Goal: Task Accomplishment & Management: Manage account settings

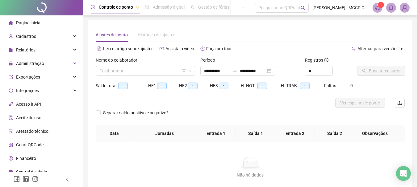
type input "**********"
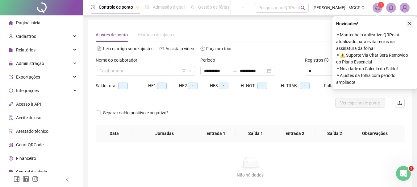
click at [408, 23] on icon "close" at bounding box center [409, 24] width 4 height 4
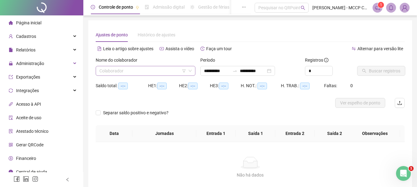
click at [131, 71] on input "search" at bounding box center [142, 70] width 87 height 9
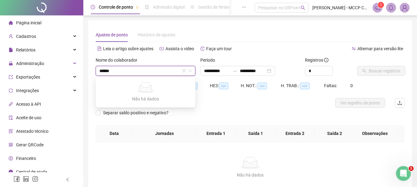
type input "*****"
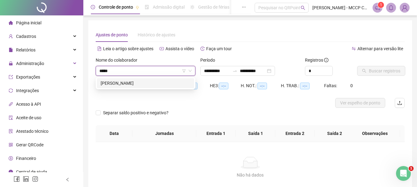
click at [124, 82] on div "[PERSON_NAME]" at bounding box center [146, 83] width 90 height 7
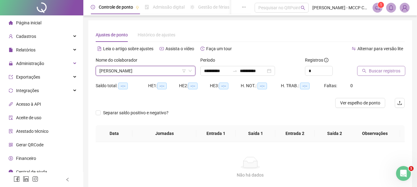
click at [381, 72] on span "Buscar registros" at bounding box center [384, 71] width 31 height 7
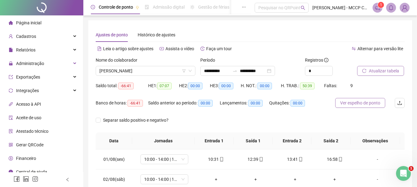
click at [353, 103] on span "Ver espelho de ponto" at bounding box center [360, 103] width 40 height 7
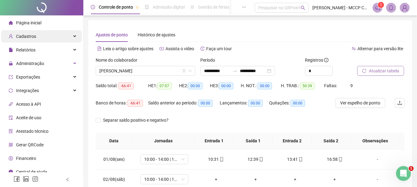
click at [47, 37] on div "Cadastros" at bounding box center [41, 36] width 81 height 12
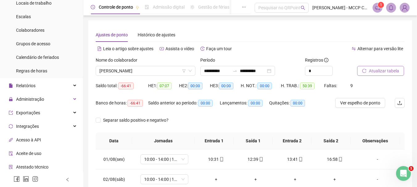
scroll to position [93, 0]
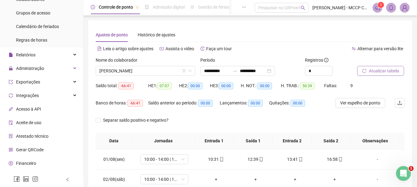
click at [35, 149] on span "Gerar QRCode" at bounding box center [29, 149] width 27 height 5
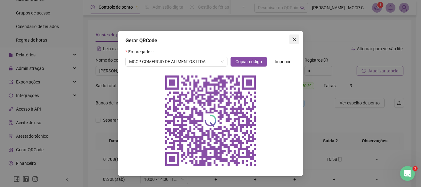
click at [294, 38] on icon "close" at bounding box center [295, 40] width 4 height 4
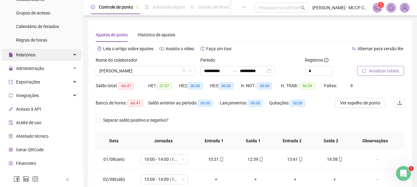
scroll to position [62, 0]
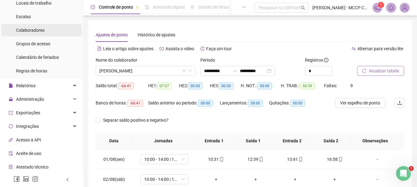
click at [35, 31] on span "Colaboradores" at bounding box center [30, 30] width 28 height 5
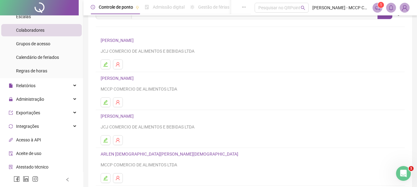
scroll to position [93, 0]
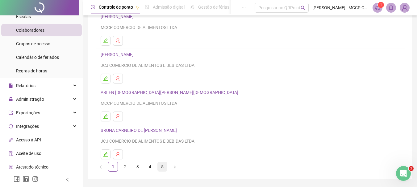
click at [163, 166] on link "5" at bounding box center [162, 166] width 9 height 9
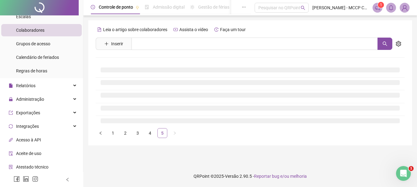
scroll to position [0, 0]
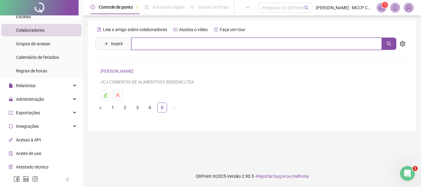
click at [138, 44] on input "text" at bounding box center [256, 44] width 251 height 12
click at [387, 44] on icon "search" at bounding box center [389, 43] width 5 height 5
type input "****"
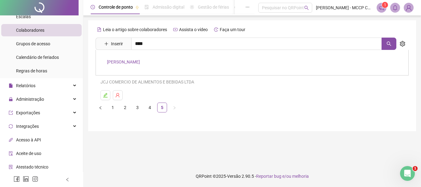
click at [123, 64] on link "[PERSON_NAME]" at bounding box center [123, 62] width 33 height 5
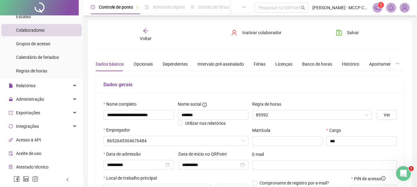
type input "**********"
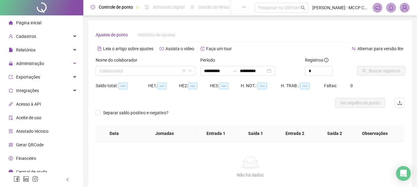
type input "**********"
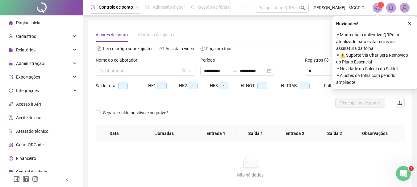
click at [104, 65] on div "Nome do colaborador" at bounding box center [146, 61] width 100 height 9
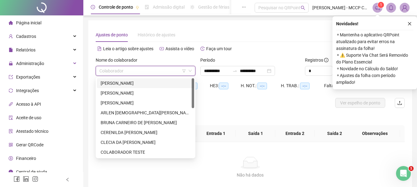
click at [110, 72] on input "search" at bounding box center [142, 70] width 87 height 9
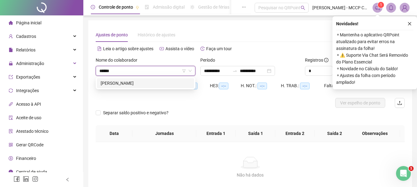
type input "*******"
click at [123, 81] on div "[PERSON_NAME]" at bounding box center [146, 83] width 90 height 7
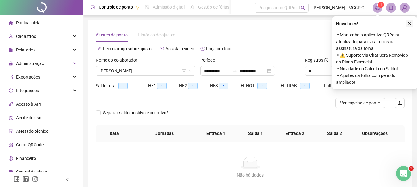
click at [409, 23] on icon "close" at bounding box center [409, 24] width 4 height 4
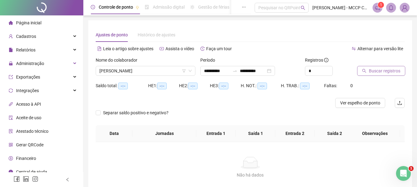
click at [383, 68] on span "Buscar registros" at bounding box center [384, 71] width 31 height 7
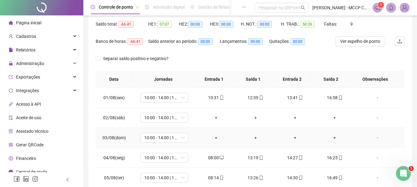
scroll to position [62, 0]
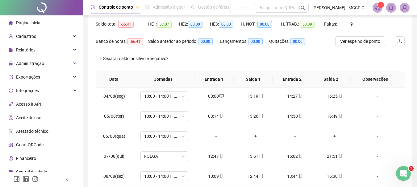
click at [187, 62] on div "Separar saldo positivo e negativo?" at bounding box center [250, 62] width 309 height 17
click at [48, 37] on div "Cadastros" at bounding box center [41, 36] width 81 height 12
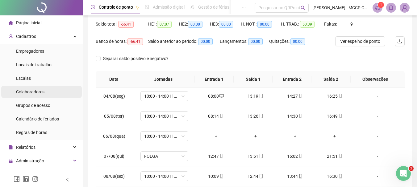
click at [30, 91] on span "Colaboradores" at bounding box center [30, 91] width 28 height 5
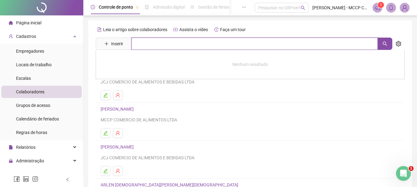
click at [142, 42] on input "text" at bounding box center [254, 44] width 246 height 12
click at [389, 45] on button "button" at bounding box center [384, 44] width 15 height 12
type input "****"
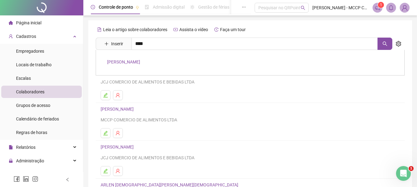
click at [133, 62] on link "[PERSON_NAME]" at bounding box center [123, 62] width 33 height 5
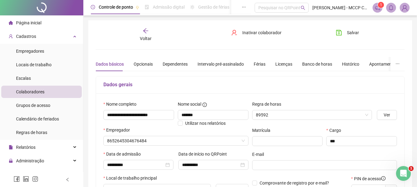
type input "**********"
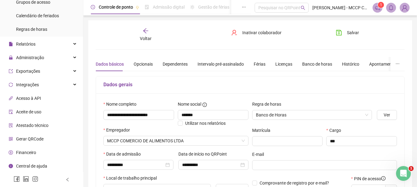
scroll to position [31, 0]
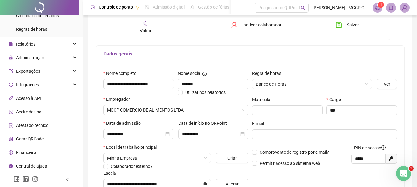
click at [22, 139] on span "Gerar QRCode" at bounding box center [29, 139] width 27 height 5
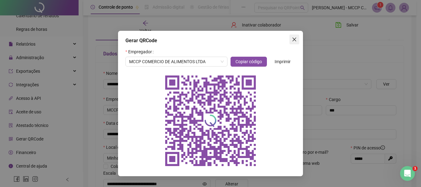
click at [293, 43] on button "Close" at bounding box center [295, 40] width 10 height 10
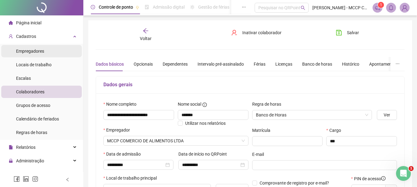
click at [29, 51] on span "Empregadores" at bounding box center [30, 51] width 28 height 5
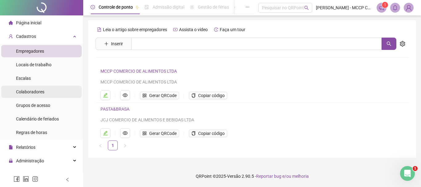
click at [23, 93] on span "Colaboradores" at bounding box center [30, 91] width 28 height 5
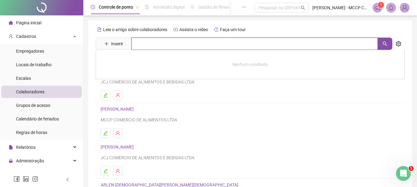
click at [141, 44] on input "text" at bounding box center [254, 44] width 246 height 12
click at [383, 44] on icon "search" at bounding box center [385, 44] width 4 height 4
type input "****"
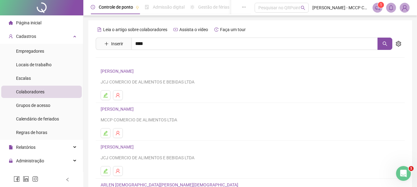
click at [124, 61] on link "[PERSON_NAME]" at bounding box center [123, 62] width 33 height 5
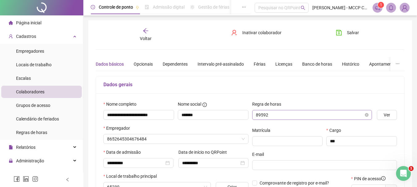
type input "**********"
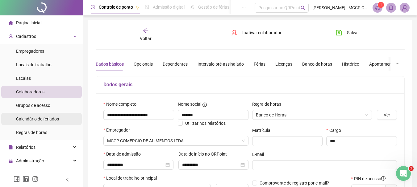
scroll to position [93, 0]
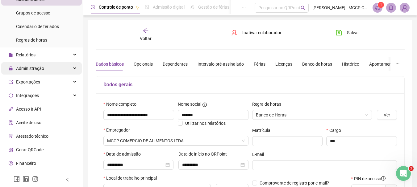
click at [30, 70] on span "Administração" at bounding box center [30, 68] width 28 height 5
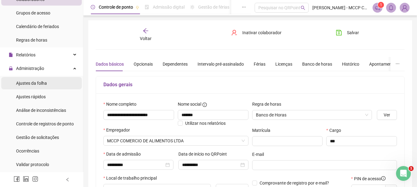
click at [31, 83] on span "Ajustes da folha" at bounding box center [31, 83] width 31 height 5
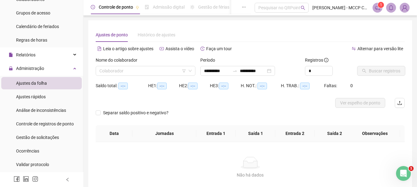
type input "**********"
click at [127, 70] on input "search" at bounding box center [142, 70] width 87 height 9
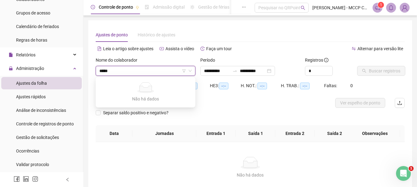
type input "****"
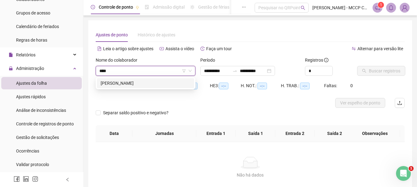
click at [131, 84] on div "[PERSON_NAME]" at bounding box center [146, 83] width 90 height 7
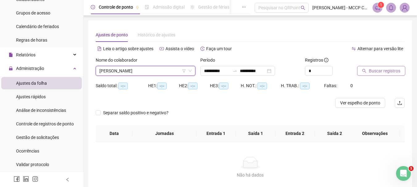
click at [376, 71] on span "Buscar registros" at bounding box center [384, 71] width 31 height 7
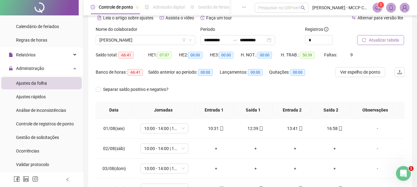
scroll to position [62, 0]
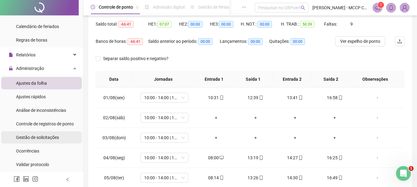
click at [36, 138] on span "Gestão de solicitações" at bounding box center [37, 137] width 43 height 5
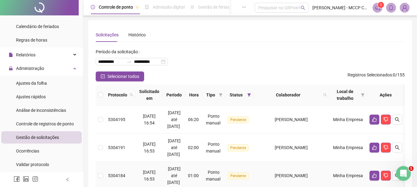
scroll to position [31, 0]
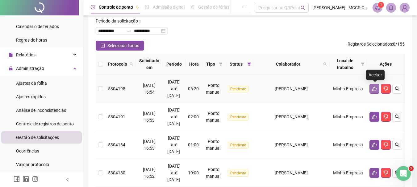
click at [375, 88] on icon "like" at bounding box center [374, 89] width 4 height 5
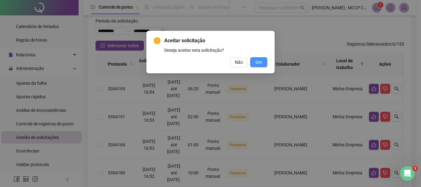
click at [260, 63] on span "Sim" at bounding box center [258, 62] width 7 height 7
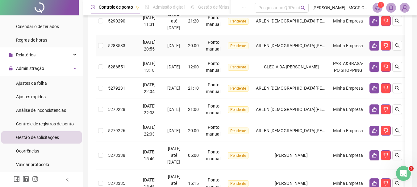
scroll to position [266, 0]
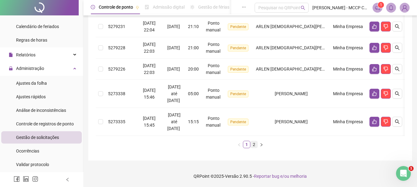
click at [254, 143] on link "2" at bounding box center [253, 144] width 7 height 7
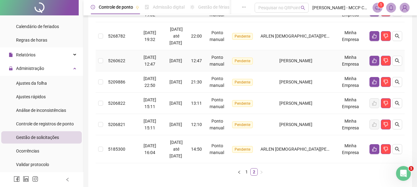
scroll to position [182, 0]
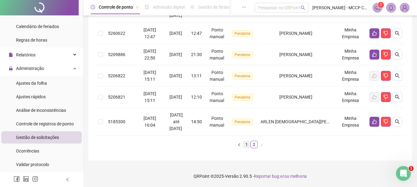
click at [245, 147] on link "1" at bounding box center [246, 144] width 7 height 7
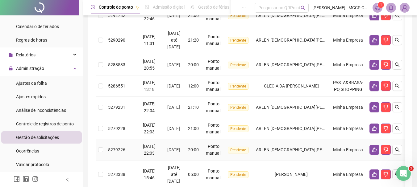
scroll to position [271, 0]
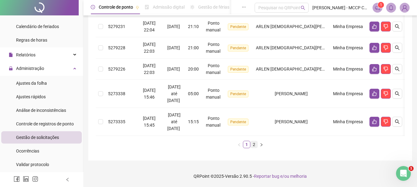
click at [254, 144] on link "2" at bounding box center [253, 144] width 7 height 7
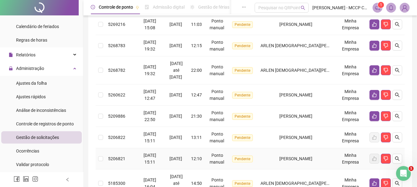
scroll to position [182, 0]
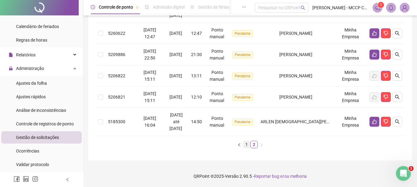
click at [247, 144] on link "1" at bounding box center [246, 144] width 7 height 7
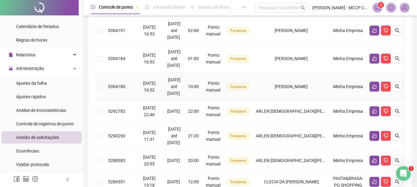
scroll to position [58, 0]
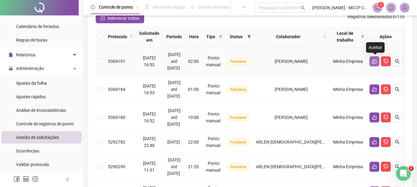
click at [374, 61] on icon "like" at bounding box center [374, 61] width 4 height 5
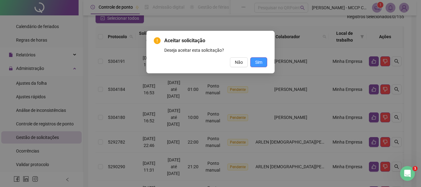
click at [257, 64] on span "Sim" at bounding box center [258, 62] width 7 height 7
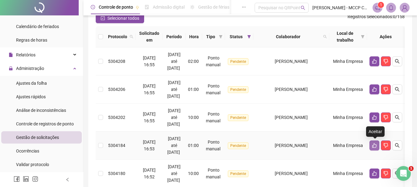
click at [377, 143] on button "button" at bounding box center [374, 146] width 10 height 10
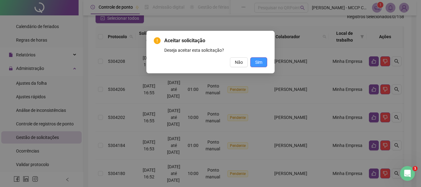
click at [258, 61] on span "Sim" at bounding box center [258, 62] width 7 height 7
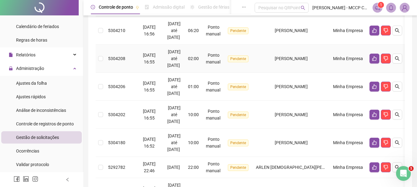
scroll to position [120, 0]
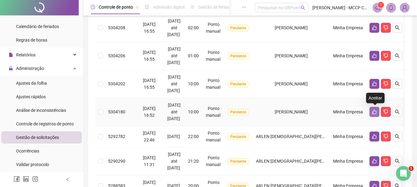
click at [373, 111] on icon "like" at bounding box center [374, 112] width 5 height 5
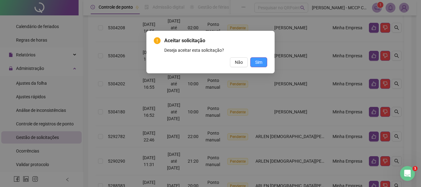
click at [260, 62] on span "Sim" at bounding box center [258, 62] width 7 height 7
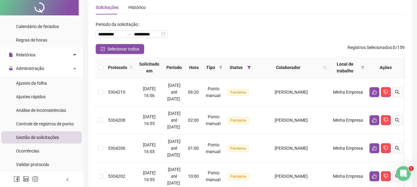
scroll to position [0, 0]
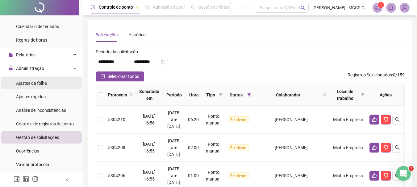
click at [28, 83] on span "Ajustes da folha" at bounding box center [31, 83] width 31 height 5
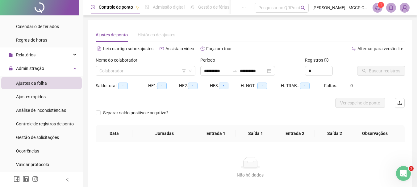
type input "**********"
click at [121, 69] on input "search" at bounding box center [142, 70] width 87 height 9
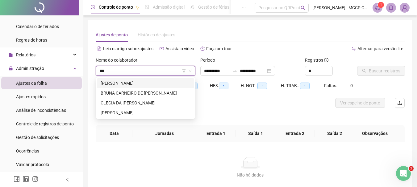
type input "****"
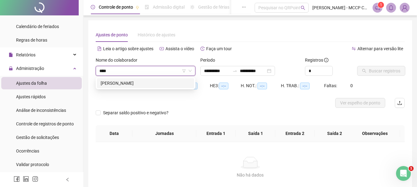
click at [130, 83] on div "[PERSON_NAME]" at bounding box center [146, 83] width 90 height 7
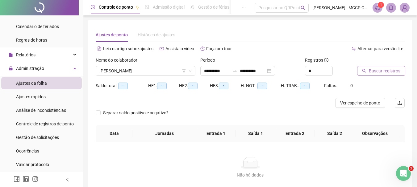
click at [388, 71] on span "Buscar registros" at bounding box center [384, 71] width 31 height 7
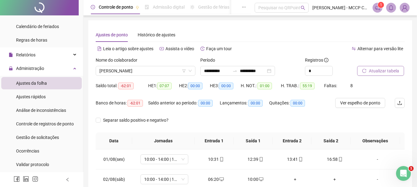
click at [372, 69] on span "Atualizar tabela" at bounding box center [384, 71] width 30 height 7
click at [381, 73] on span "Atualizar tabela" at bounding box center [384, 71] width 30 height 7
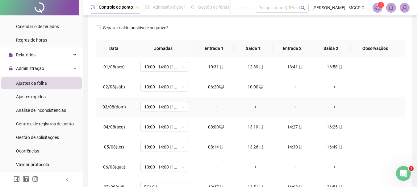
scroll to position [31, 0]
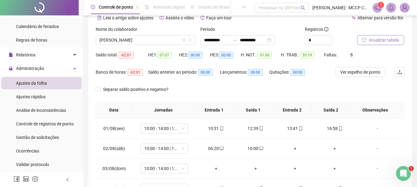
click at [384, 40] on span "Atualizar tabela" at bounding box center [384, 40] width 30 height 7
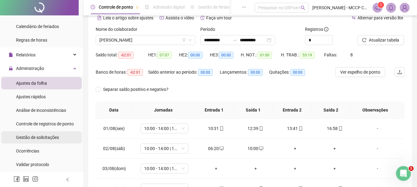
click at [43, 138] on span "Gestão de solicitações" at bounding box center [37, 137] width 43 height 5
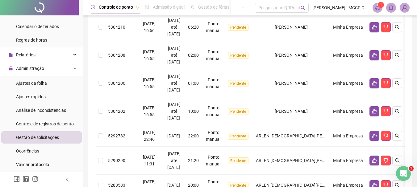
scroll to position [31, 0]
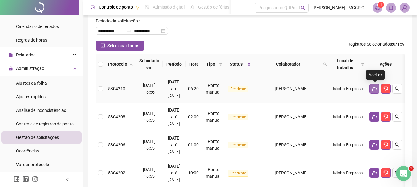
click at [375, 89] on icon "like" at bounding box center [374, 88] width 5 height 5
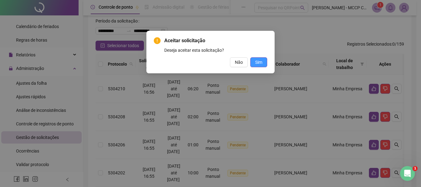
click at [256, 64] on span "Sim" at bounding box center [258, 62] width 7 height 7
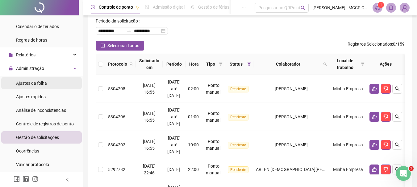
click at [28, 84] on span "Ajustes da folha" at bounding box center [31, 83] width 31 height 5
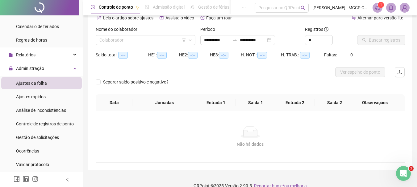
type input "**********"
click at [131, 44] on input "search" at bounding box center [142, 39] width 87 height 9
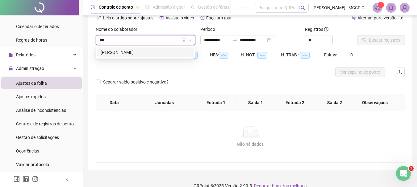
type input "****"
click at [122, 54] on div "[PERSON_NAME]" at bounding box center [146, 52] width 90 height 7
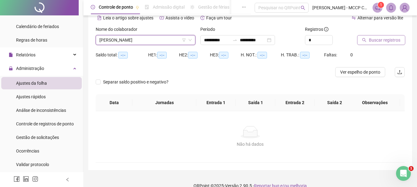
click at [376, 41] on span "Buscar registros" at bounding box center [384, 40] width 31 height 7
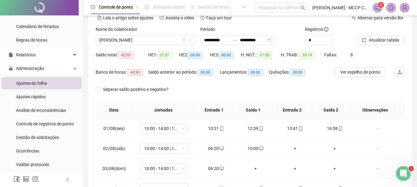
scroll to position [93, 0]
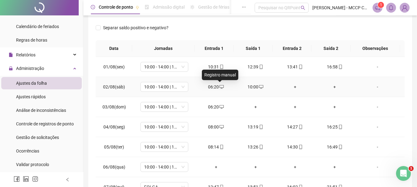
click at [219, 86] on icon "desktop" at bounding box center [221, 87] width 4 height 4
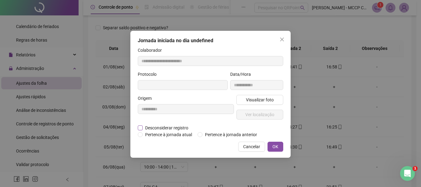
type input "**********"
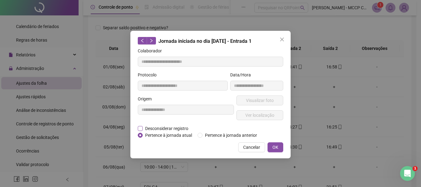
click at [143, 127] on span "Desconsiderar registro" at bounding box center [167, 128] width 48 height 7
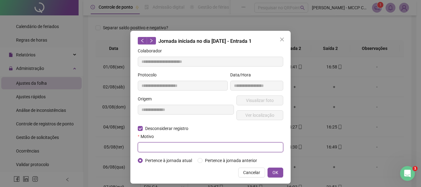
click at [172, 149] on input "text" at bounding box center [211, 148] width 146 height 10
type input "****"
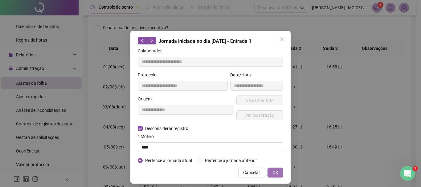
click at [268, 172] on button "OK" at bounding box center [276, 173] width 16 height 10
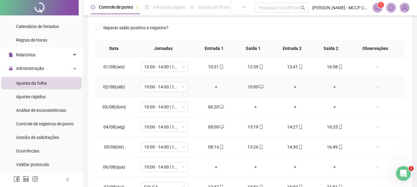
scroll to position [31, 0]
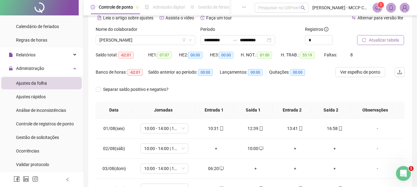
click at [378, 38] on span "Atualizar tabela" at bounding box center [384, 40] width 30 height 7
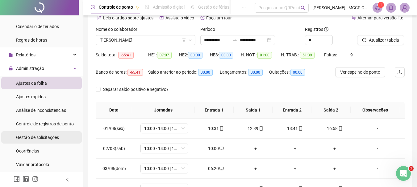
click at [32, 138] on span "Gestão de solicitações" at bounding box center [37, 137] width 43 height 5
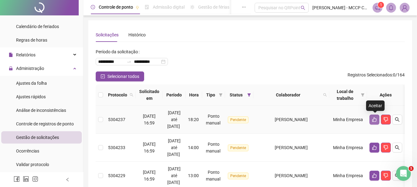
click at [375, 118] on icon "like" at bounding box center [374, 119] width 5 height 5
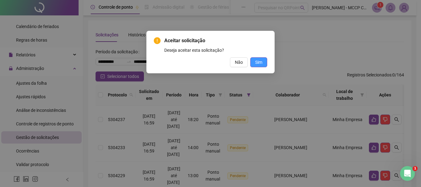
click at [256, 64] on span "Sim" at bounding box center [258, 62] width 7 height 7
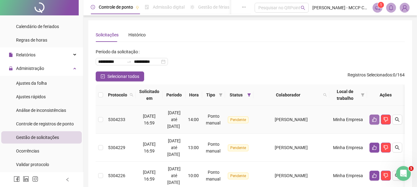
click at [373, 119] on icon "like" at bounding box center [374, 119] width 5 height 5
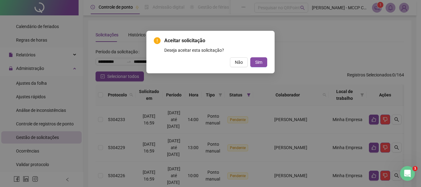
click at [257, 57] on div "Aceitar solicitação Deseja aceitar esta solicitação? Não Sim" at bounding box center [211, 52] width 114 height 30
click at [259, 62] on span "Sim" at bounding box center [258, 62] width 7 height 7
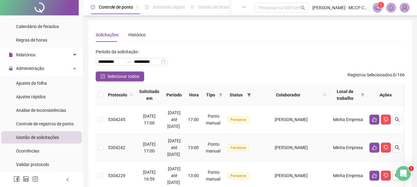
scroll to position [31, 0]
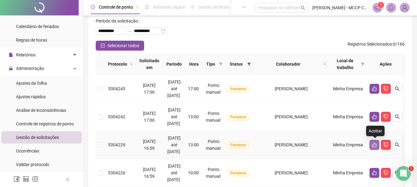
click at [374, 143] on icon "like" at bounding box center [374, 145] width 4 height 5
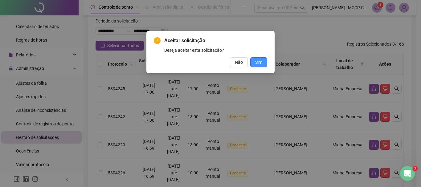
click at [256, 62] on span "Sim" at bounding box center [258, 62] width 7 height 7
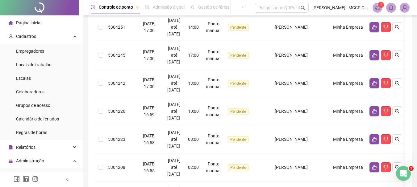
scroll to position [62, 0]
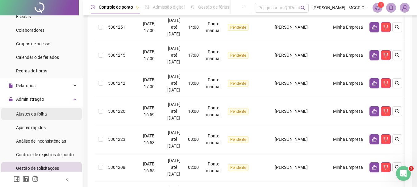
click at [32, 114] on span "Ajustes da folha" at bounding box center [31, 114] width 31 height 5
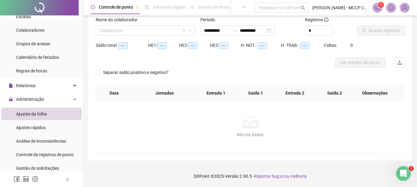
scroll to position [40, 0]
type input "**********"
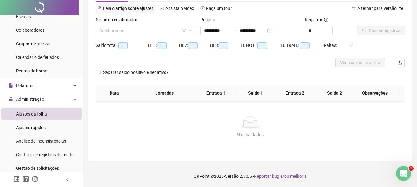
scroll to position [0, 0]
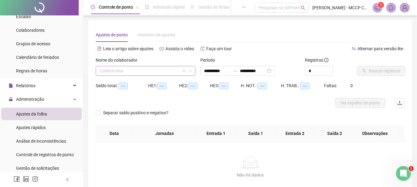
click at [107, 72] on input "search" at bounding box center [142, 70] width 87 height 9
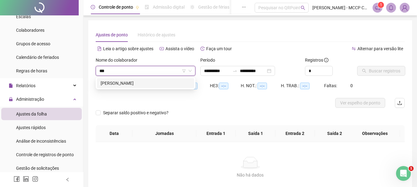
type input "****"
click at [141, 82] on div "[PERSON_NAME]" at bounding box center [146, 83] width 90 height 7
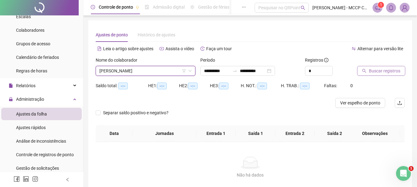
click at [386, 71] on span "Buscar registros" at bounding box center [384, 71] width 31 height 7
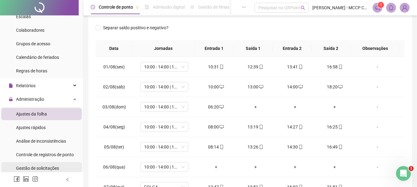
scroll to position [93, 0]
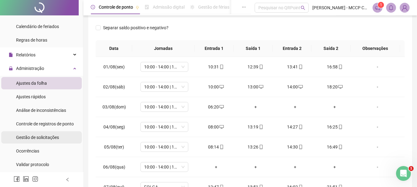
click at [33, 138] on span "Gestão de solicitações" at bounding box center [37, 137] width 43 height 5
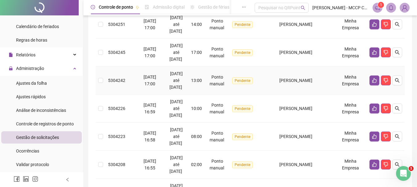
scroll to position [62, 0]
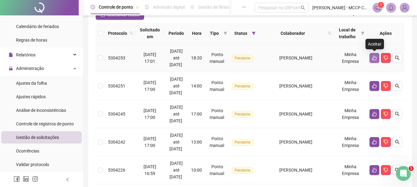
click at [376, 58] on icon "like" at bounding box center [374, 58] width 5 height 5
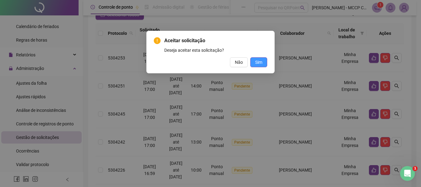
click at [263, 61] on button "Sim" at bounding box center [258, 62] width 17 height 10
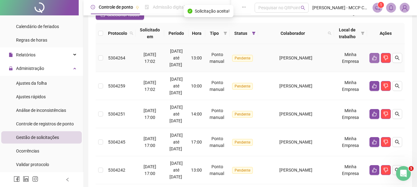
click at [375, 56] on icon "like" at bounding box center [374, 58] width 5 height 5
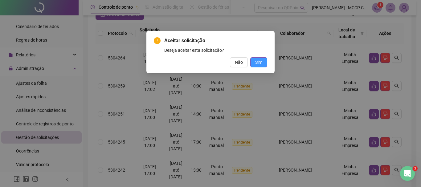
click at [259, 59] on button "Sim" at bounding box center [258, 62] width 17 height 10
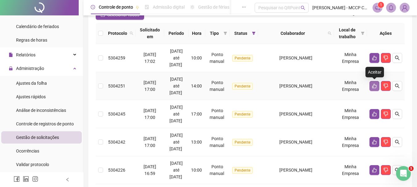
click at [376, 85] on icon "like" at bounding box center [374, 86] width 5 height 5
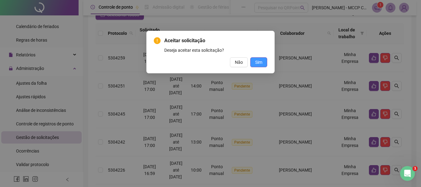
click at [259, 63] on span "Sim" at bounding box center [258, 62] width 7 height 7
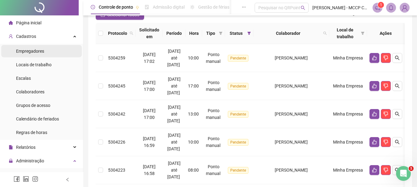
scroll to position [0, 0]
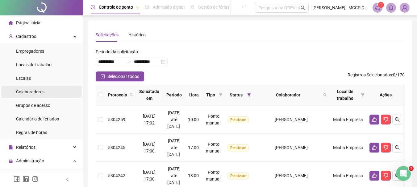
click at [35, 93] on span "Colaboradores" at bounding box center [30, 91] width 28 height 5
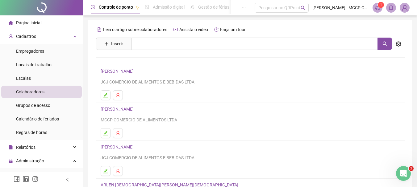
scroll to position [93, 0]
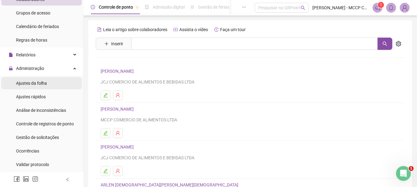
click at [33, 84] on span "Ajustes da folha" at bounding box center [31, 83] width 31 height 5
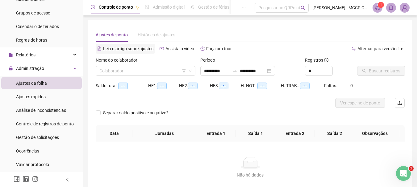
type input "**********"
click at [118, 70] on input "search" at bounding box center [142, 70] width 87 height 9
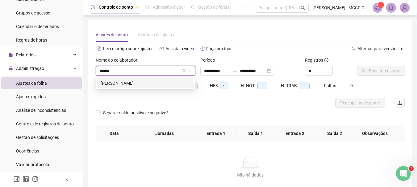
type input "*******"
click at [135, 81] on div "[PERSON_NAME]" at bounding box center [146, 83] width 90 height 7
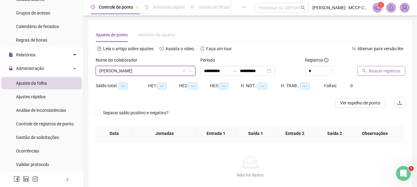
click at [380, 72] on span "Buscar registros" at bounding box center [384, 71] width 31 height 7
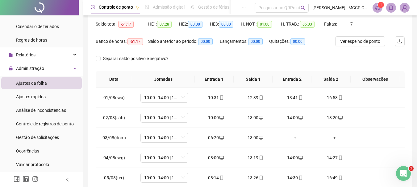
scroll to position [93, 0]
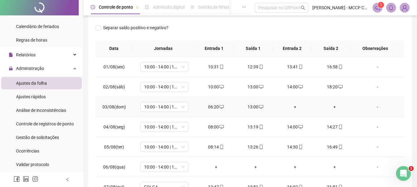
click at [219, 107] on span "desktop" at bounding box center [221, 107] width 5 height 4
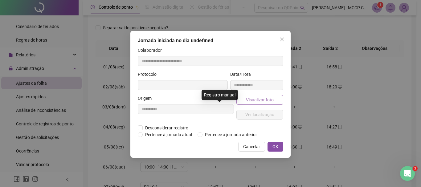
type input "**********"
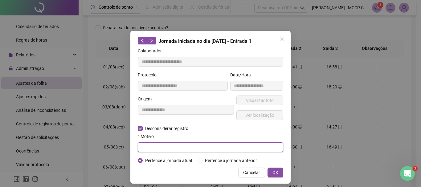
click at [146, 148] on input "text" at bounding box center [211, 148] width 146 height 10
type input "****"
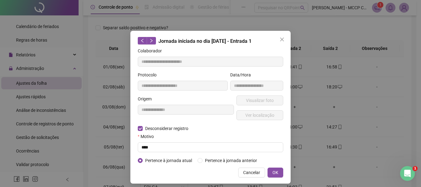
click at [271, 166] on div "**********" at bounding box center [210, 107] width 160 height 153
click at [273, 173] on span "OK" at bounding box center [276, 172] width 6 height 7
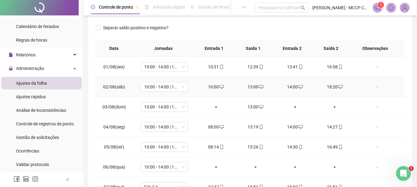
scroll to position [0, 0]
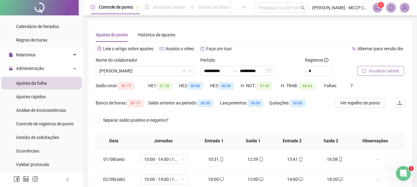
click at [382, 71] on span "Atualizar tabela" at bounding box center [384, 71] width 30 height 7
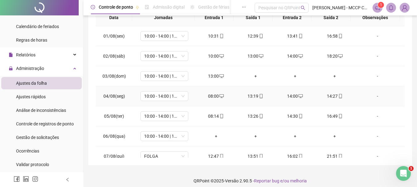
scroll to position [93, 0]
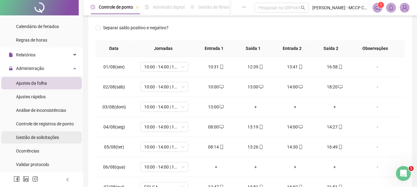
click at [31, 138] on span "Gestão de solicitações" at bounding box center [37, 137] width 43 height 5
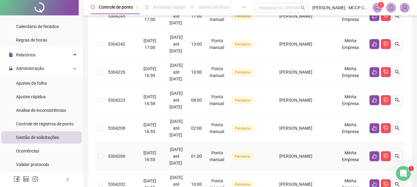
scroll to position [247, 0]
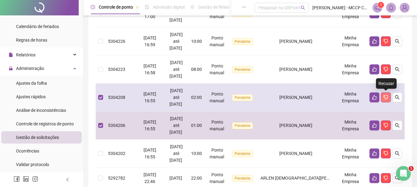
click at [386, 98] on icon "dislike" at bounding box center [385, 97] width 4 height 5
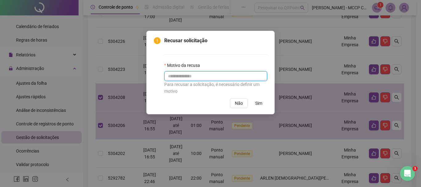
click at [181, 76] on input "text" at bounding box center [215, 76] width 103 height 10
type input "****"
click at [260, 104] on span "Sim" at bounding box center [258, 103] width 7 height 7
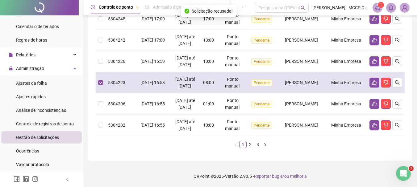
scroll to position [278, 0]
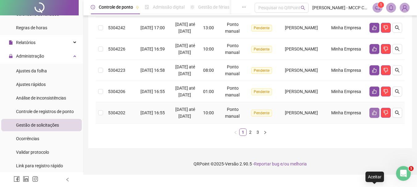
click at [373, 115] on icon "like" at bounding box center [374, 113] width 4 height 5
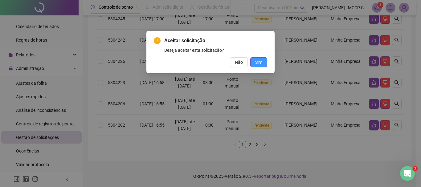
click at [256, 61] on span "Sim" at bounding box center [258, 62] width 7 height 7
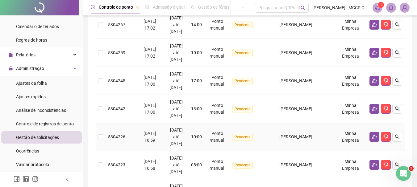
scroll to position [176, 0]
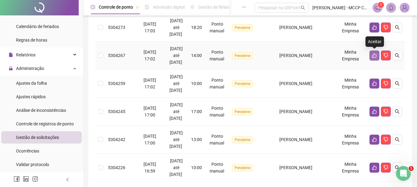
click at [372, 55] on icon "like" at bounding box center [374, 55] width 5 height 5
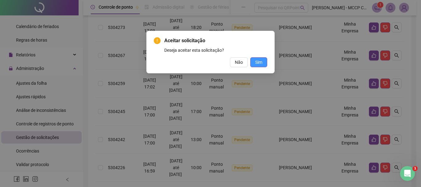
click at [262, 65] on span "Sim" at bounding box center [258, 62] width 7 height 7
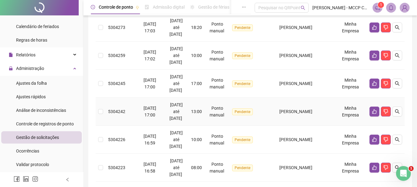
scroll to position [146, 0]
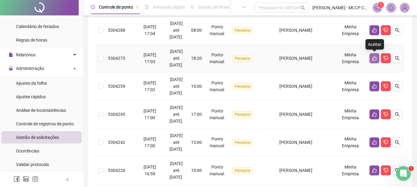
click at [375, 58] on icon "like" at bounding box center [374, 58] width 5 height 5
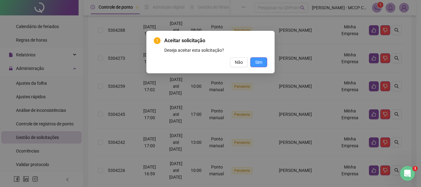
click at [254, 62] on button "Sim" at bounding box center [258, 62] width 17 height 10
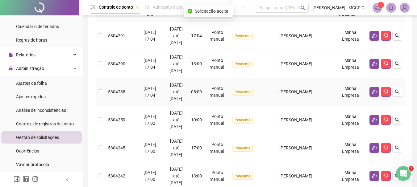
scroll to position [53, 0]
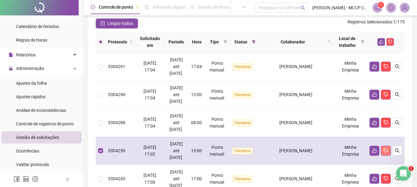
click at [384, 147] on button "button" at bounding box center [386, 151] width 10 height 10
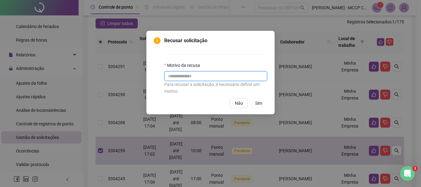
click at [190, 76] on input "text" at bounding box center [215, 76] width 103 height 10
type input "****"
click at [260, 104] on span "Sim" at bounding box center [258, 103] width 7 height 7
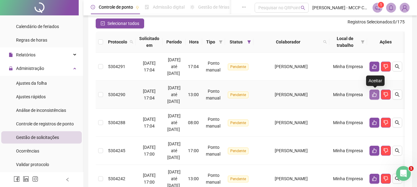
click at [375, 96] on icon "like" at bounding box center [374, 94] width 5 height 5
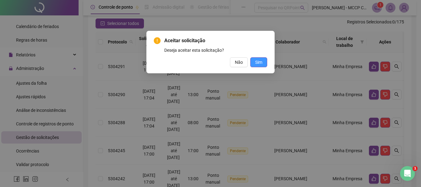
click at [257, 62] on span "Sim" at bounding box center [258, 62] width 7 height 7
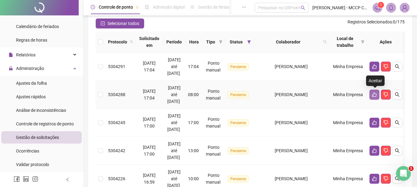
click at [374, 93] on icon "like" at bounding box center [374, 94] width 5 height 5
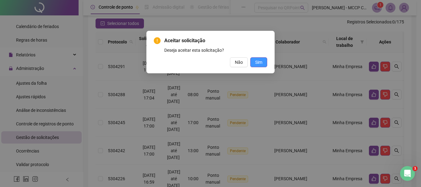
click at [259, 64] on span "Sim" at bounding box center [258, 62] width 7 height 7
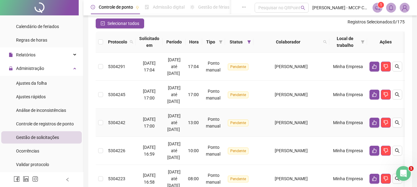
scroll to position [84, 0]
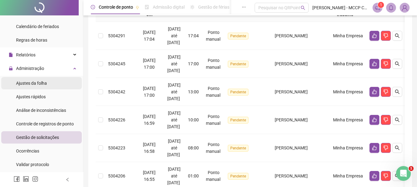
click at [35, 84] on span "Ajustes da folha" at bounding box center [31, 83] width 31 height 5
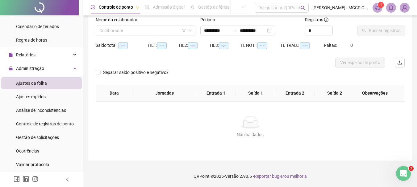
scroll to position [40, 0]
type input "**********"
click at [125, 29] on input "search" at bounding box center [142, 30] width 87 height 9
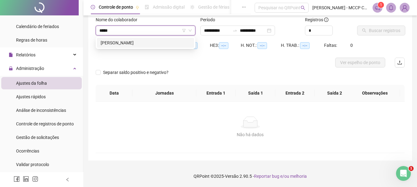
type input "******"
click at [127, 44] on div "[PERSON_NAME]" at bounding box center [146, 42] width 90 height 7
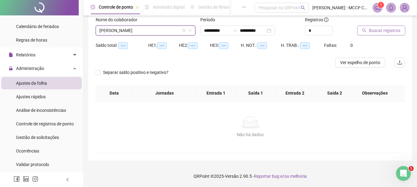
click at [380, 30] on span "Buscar registros" at bounding box center [384, 30] width 31 height 7
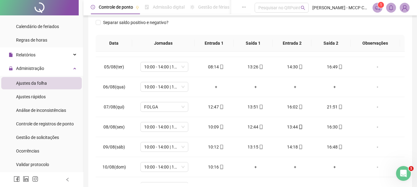
scroll to position [0, 0]
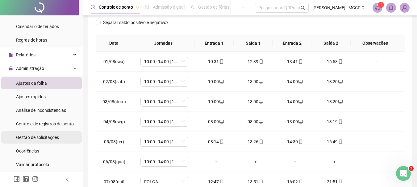
click at [39, 135] on span "Gestão de solicitações" at bounding box center [37, 137] width 43 height 5
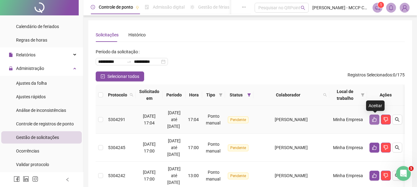
click at [374, 118] on icon "like" at bounding box center [374, 119] width 5 height 5
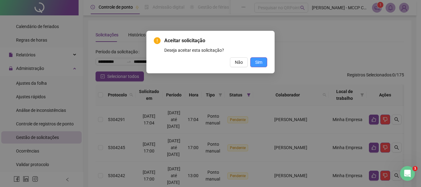
click at [260, 64] on span "Sim" at bounding box center [258, 62] width 7 height 7
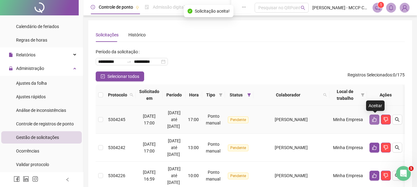
click at [375, 119] on icon "like" at bounding box center [374, 120] width 4 height 5
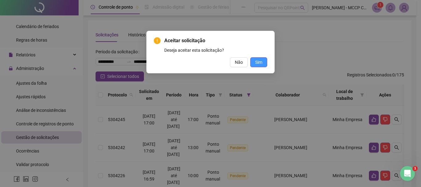
drag, startPoint x: 263, startPoint y: 62, endPoint x: 268, endPoint y: 68, distance: 8.1
click at [264, 63] on button "Sim" at bounding box center [258, 62] width 17 height 10
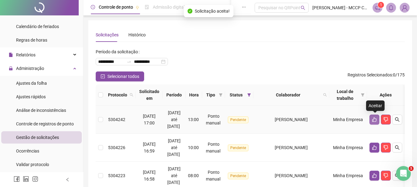
click at [375, 124] on button "button" at bounding box center [374, 120] width 10 height 10
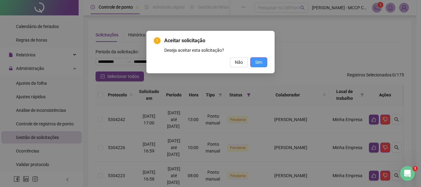
click at [264, 61] on button "Sim" at bounding box center [258, 62] width 17 height 10
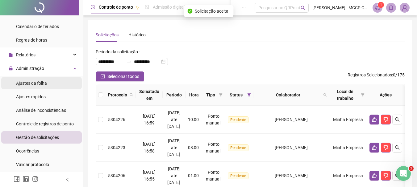
click at [29, 81] on span "Ajustes da folha" at bounding box center [31, 83] width 31 height 5
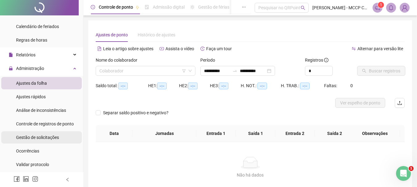
type input "**********"
click at [129, 73] on input "search" at bounding box center [142, 70] width 87 height 9
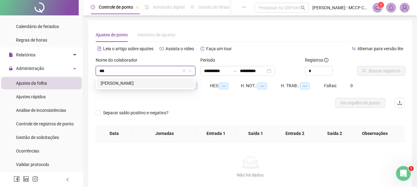
type input "****"
click at [126, 81] on div "[PERSON_NAME]" at bounding box center [146, 83] width 90 height 7
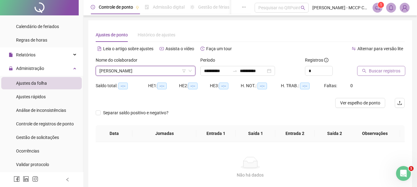
click at [383, 71] on span "Buscar registros" at bounding box center [384, 71] width 31 height 7
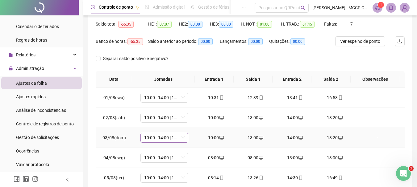
scroll to position [31, 0]
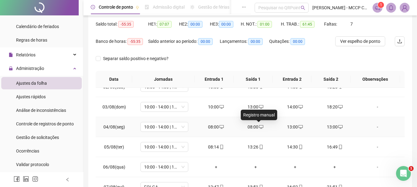
click at [259, 126] on icon "desktop" at bounding box center [261, 127] width 4 height 4
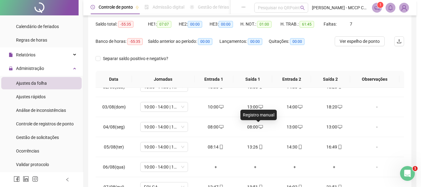
type input "**********"
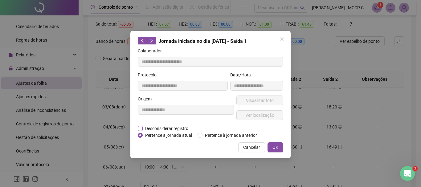
click at [148, 128] on span "Desconsiderar registro" at bounding box center [167, 128] width 48 height 7
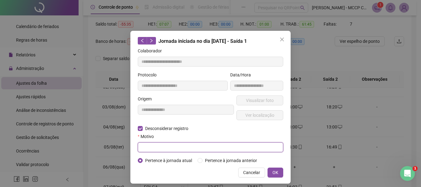
click at [144, 145] on input "text" at bounding box center [211, 148] width 146 height 10
type input "****"
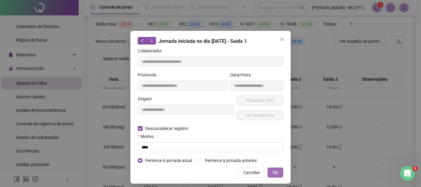
click at [270, 172] on button "OK" at bounding box center [276, 173] width 16 height 10
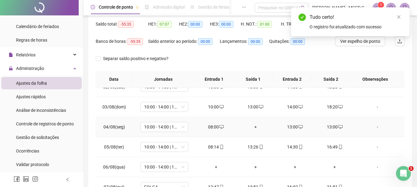
click at [330, 127] on div "13:00" at bounding box center [335, 127] width 30 height 7
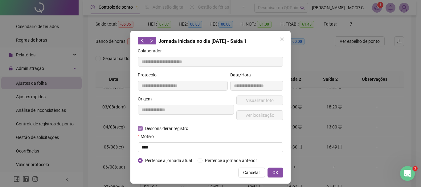
type input "**********"
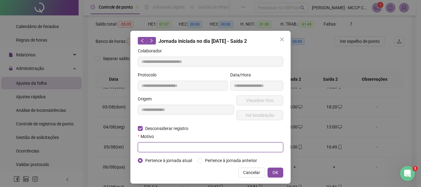
click at [146, 146] on input "text" at bounding box center [211, 148] width 146 height 10
type input "****"
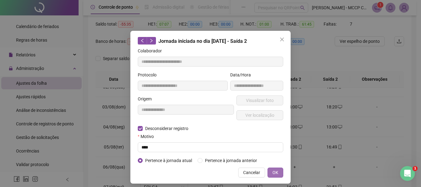
click at [273, 173] on span "OK" at bounding box center [276, 172] width 6 height 7
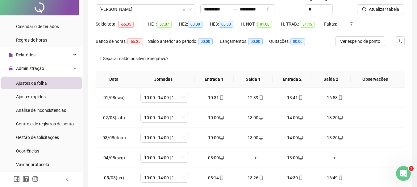
scroll to position [93, 0]
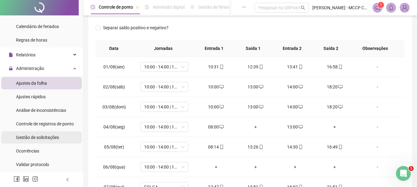
click at [34, 141] on div "Gestão de solicitações" at bounding box center [37, 137] width 43 height 12
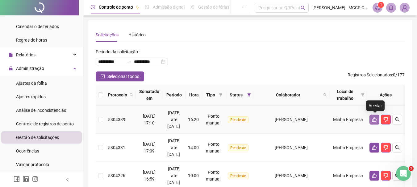
click at [376, 118] on icon "like" at bounding box center [374, 119] width 5 height 5
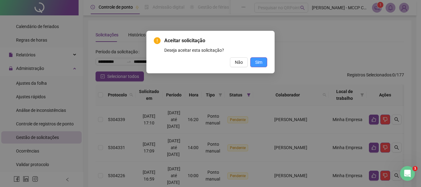
click at [257, 61] on span "Sim" at bounding box center [258, 62] width 7 height 7
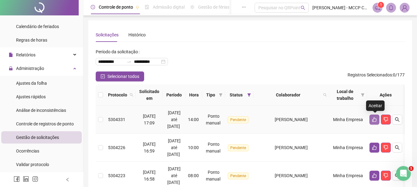
click at [372, 118] on icon "like" at bounding box center [374, 119] width 5 height 5
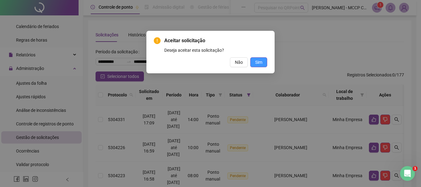
click at [257, 64] on span "Sim" at bounding box center [258, 62] width 7 height 7
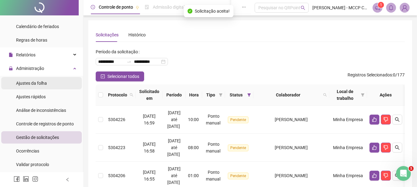
click at [31, 82] on span "Ajustes da folha" at bounding box center [31, 83] width 31 height 5
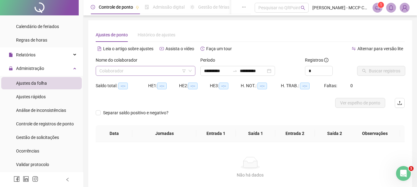
type input "**********"
click at [126, 71] on input "search" at bounding box center [142, 70] width 87 height 9
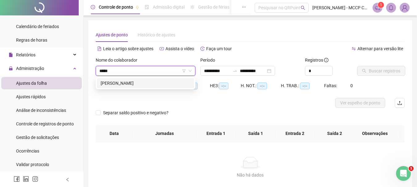
type input "******"
drag, startPoint x: 151, startPoint y: 82, endPoint x: 181, endPoint y: 86, distance: 29.7
click at [151, 82] on div "[PERSON_NAME]" at bounding box center [146, 83] width 90 height 7
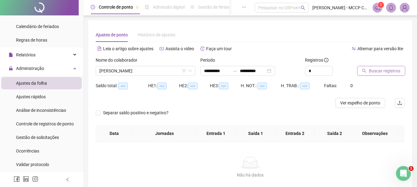
click at [385, 70] on span "Buscar registros" at bounding box center [384, 71] width 31 height 7
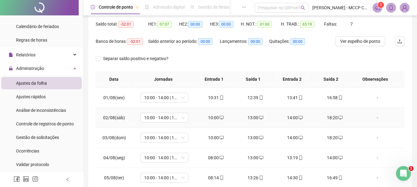
scroll to position [62, 0]
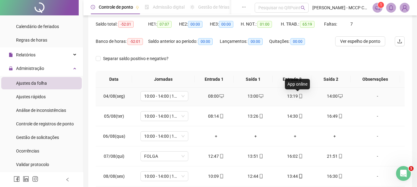
click at [298, 96] on icon "mobile" at bounding box center [300, 96] width 4 height 4
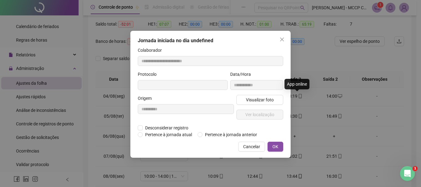
type input "**********"
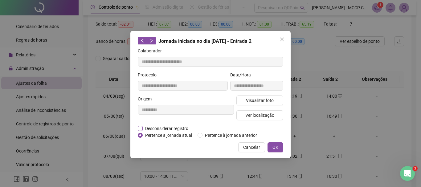
click at [143, 130] on span "Desconsiderar registro" at bounding box center [167, 128] width 48 height 7
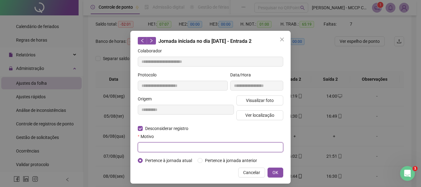
click at [154, 147] on input "text" at bounding box center [211, 148] width 146 height 10
type input "****"
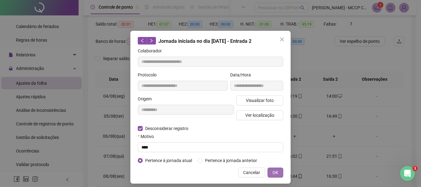
click at [270, 172] on button "OK" at bounding box center [276, 173] width 16 height 10
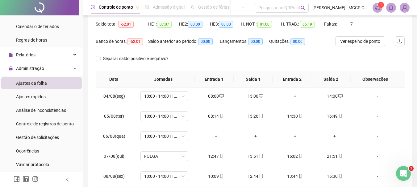
scroll to position [0, 0]
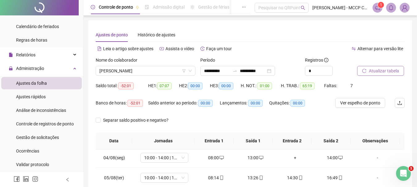
click at [379, 69] on span "Atualizar tabela" at bounding box center [384, 71] width 30 height 7
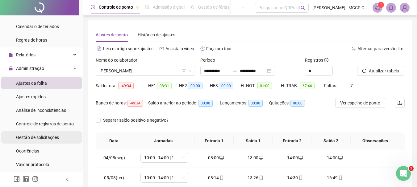
click at [30, 138] on span "Gestão de solicitações" at bounding box center [37, 137] width 43 height 5
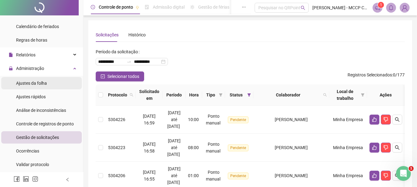
click at [28, 84] on span "Ajustes da folha" at bounding box center [31, 83] width 31 height 5
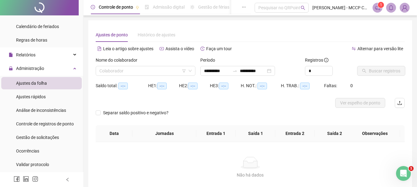
type input "**********"
click at [113, 70] on input "search" at bounding box center [142, 70] width 87 height 9
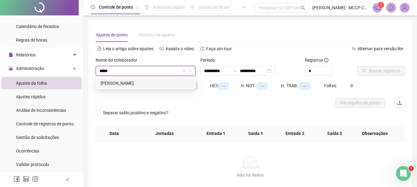
type input "******"
click at [132, 83] on div "[PERSON_NAME]" at bounding box center [146, 83] width 90 height 7
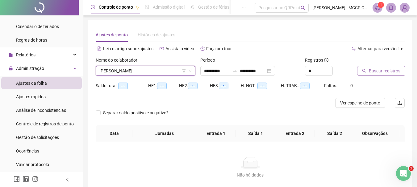
click at [387, 70] on span "Buscar registros" at bounding box center [384, 71] width 31 height 7
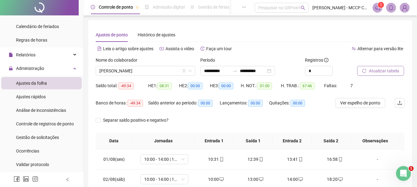
click at [386, 68] on span "Atualizar tabela" at bounding box center [384, 71] width 30 height 7
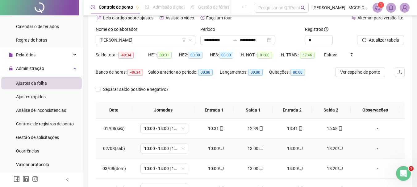
scroll to position [31, 0]
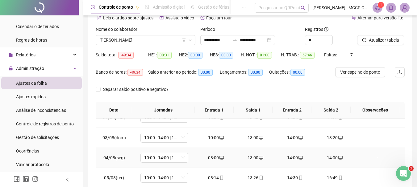
click at [332, 158] on div "14:00" at bounding box center [335, 158] width 30 height 7
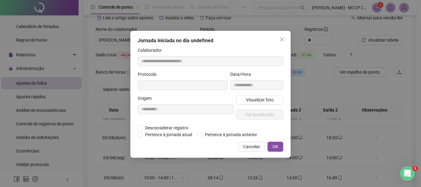
type input "**********"
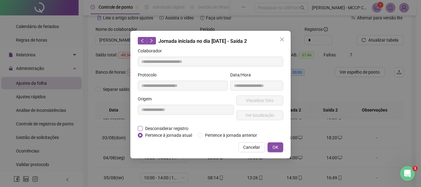
click at [146, 129] on span "Desconsiderar registro" at bounding box center [167, 128] width 48 height 7
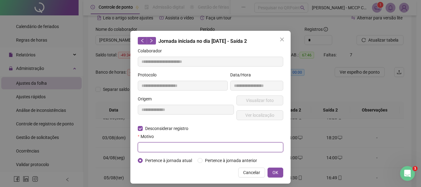
click at [144, 143] on input "text" at bounding box center [211, 148] width 146 height 10
type input "****"
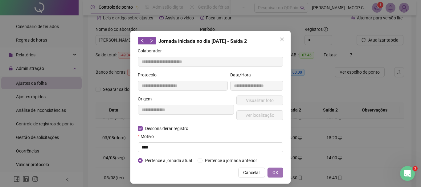
click at [269, 173] on button "OK" at bounding box center [276, 173] width 16 height 10
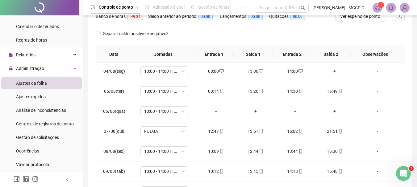
scroll to position [87, 0]
drag, startPoint x: 156, startPoint y: 110, endPoint x: 168, endPoint y: 112, distance: 11.9
click at [156, 110] on span "10:00 - 14:00 | 15:00 - 18:20" at bounding box center [164, 110] width 40 height 9
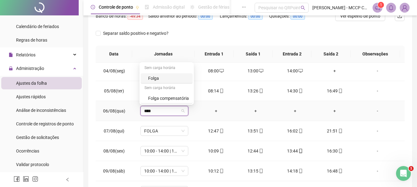
type input "*****"
click at [152, 78] on div "Folga" at bounding box center [168, 78] width 41 height 7
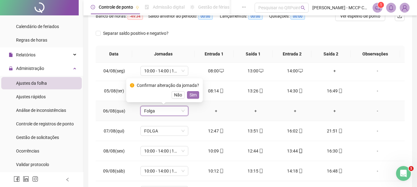
click at [189, 94] on span "Sim" at bounding box center [192, 95] width 7 height 7
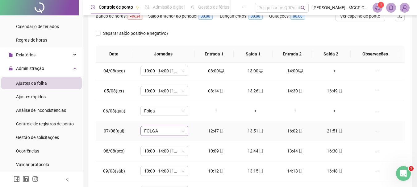
click at [162, 130] on span "FOLGA" at bounding box center [164, 130] width 40 height 9
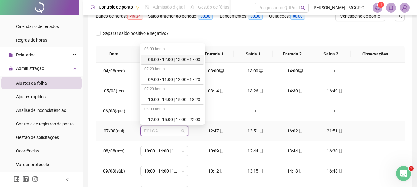
scroll to position [35, 0]
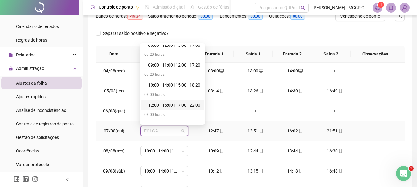
click at [166, 104] on div "12:00 - 15:00 | 17:00 - 22:00" at bounding box center [174, 105] width 52 height 7
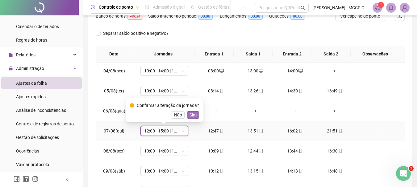
click at [189, 114] on span "Sim" at bounding box center [192, 115] width 7 height 7
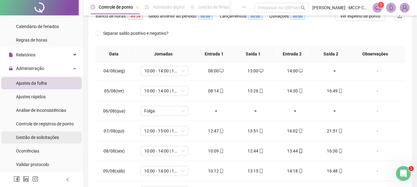
click at [35, 139] on span "Gestão de solicitações" at bounding box center [37, 137] width 43 height 5
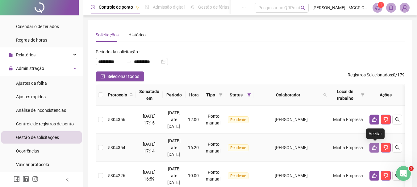
click at [374, 146] on icon "like" at bounding box center [374, 147] width 5 height 5
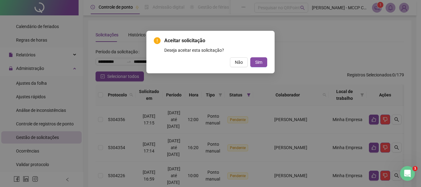
drag, startPoint x: 261, startPoint y: 63, endPoint x: 299, endPoint y: 76, distance: 40.7
click at [261, 64] on span "Sim" at bounding box center [258, 62] width 7 height 7
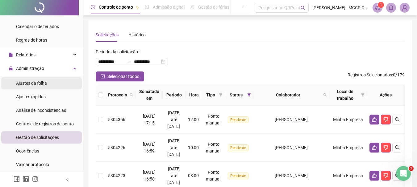
click at [30, 83] on span "Ajustes da folha" at bounding box center [31, 83] width 31 height 5
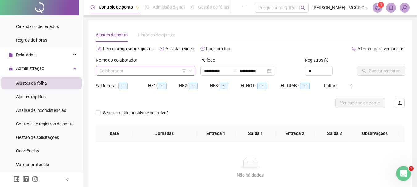
type input "**********"
click at [109, 73] on input "search" at bounding box center [142, 70] width 87 height 9
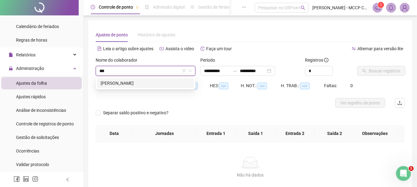
type input "****"
click at [118, 83] on div "[PERSON_NAME]" at bounding box center [146, 83] width 90 height 7
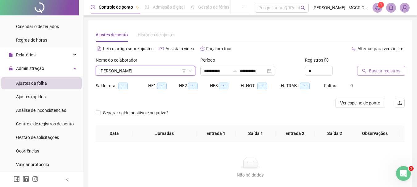
click at [386, 70] on span "Buscar registros" at bounding box center [384, 71] width 31 height 7
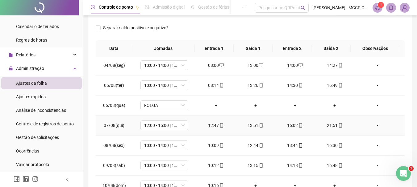
scroll to position [93, 0]
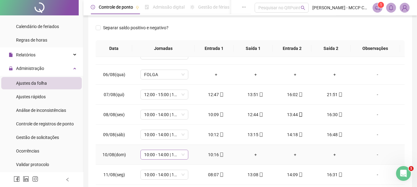
click at [149, 154] on span "10:00 - 14:00 | 15:00 - 18:20" at bounding box center [164, 154] width 40 height 9
click at [201, 23] on div "Separar saldo positivo e negativo?" at bounding box center [250, 31] width 309 height 17
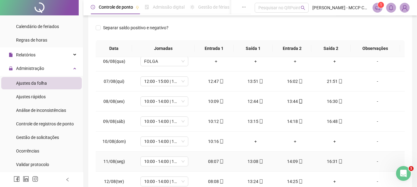
scroll to position [137, 0]
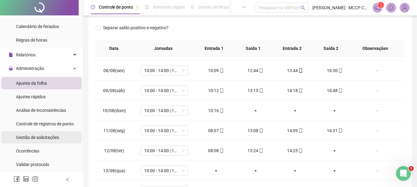
click at [37, 135] on span "Gestão de solicitações" at bounding box center [37, 137] width 43 height 5
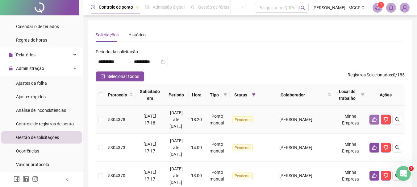
click at [373, 118] on icon "like" at bounding box center [374, 119] width 5 height 5
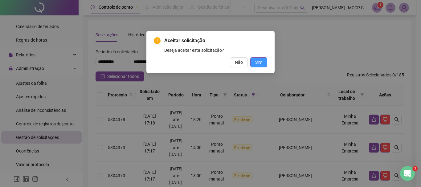
click at [258, 60] on span "Sim" at bounding box center [258, 62] width 7 height 7
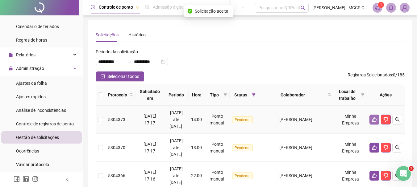
click at [376, 121] on icon "like" at bounding box center [374, 120] width 4 height 5
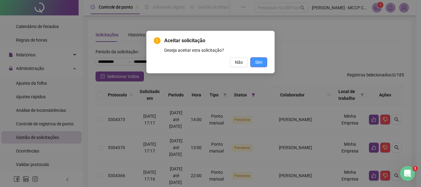
click at [260, 62] on span "Sim" at bounding box center [258, 62] width 7 height 7
click at [259, 62] on span "Sim" at bounding box center [258, 62] width 7 height 7
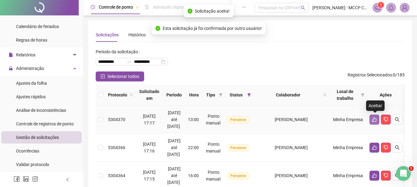
click at [374, 118] on icon "like" at bounding box center [374, 119] width 5 height 5
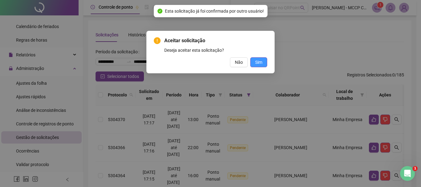
click at [264, 63] on button "Sim" at bounding box center [258, 62] width 17 height 10
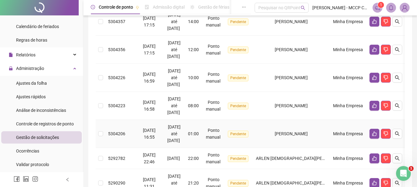
scroll to position [31, 0]
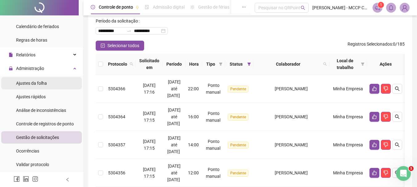
click at [26, 84] on span "Ajustes da folha" at bounding box center [31, 83] width 31 height 5
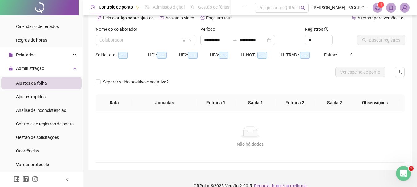
type input "**********"
click at [124, 39] on input "search" at bounding box center [142, 39] width 87 height 9
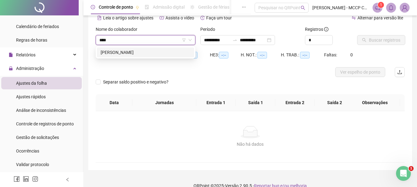
type input "*****"
click at [142, 51] on div "[PERSON_NAME]" at bounding box center [146, 52] width 90 height 7
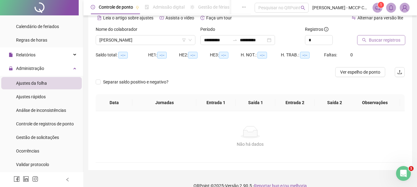
click at [384, 42] on span "Buscar registros" at bounding box center [384, 40] width 31 height 7
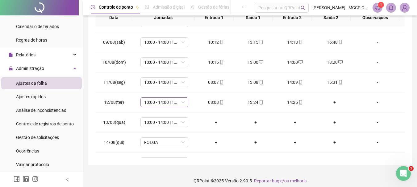
scroll to position [185, 0]
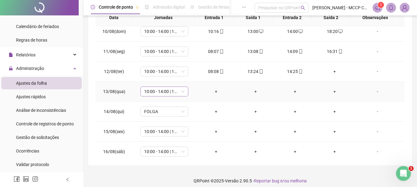
click at [157, 91] on span "10:00 - 14:00 | 15:00 - 18:20" at bounding box center [164, 91] width 40 height 9
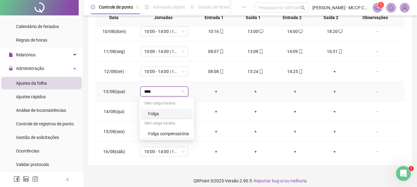
type input "*****"
click at [151, 114] on div "Folga" at bounding box center [168, 113] width 41 height 7
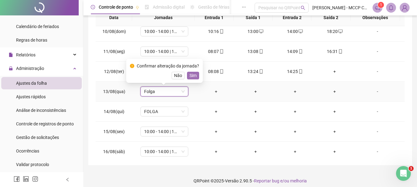
click at [189, 76] on span "Sim" at bounding box center [192, 75] width 7 height 7
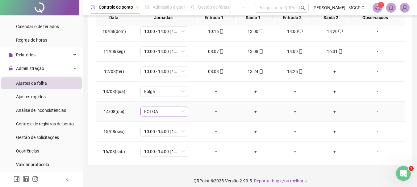
click at [159, 112] on span "FOLGA" at bounding box center [164, 111] width 40 height 9
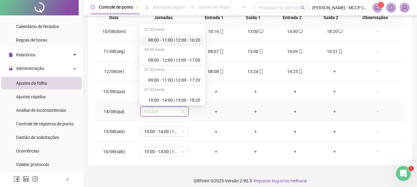
click at [172, 39] on div "08:00 - 11:00 | 12:00 - 16:20" at bounding box center [174, 40] width 52 height 7
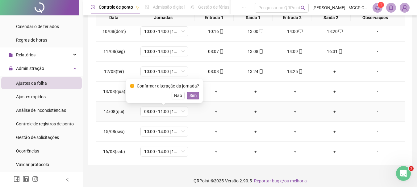
click at [192, 94] on span "Sim" at bounding box center [192, 95] width 7 height 7
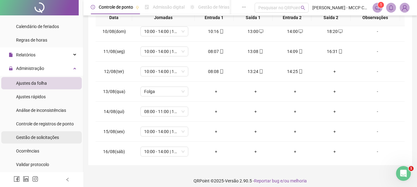
click at [28, 137] on span "Gestão de solicitações" at bounding box center [37, 137] width 43 height 5
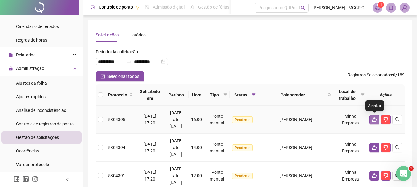
click at [372, 119] on icon "like" at bounding box center [374, 119] width 5 height 5
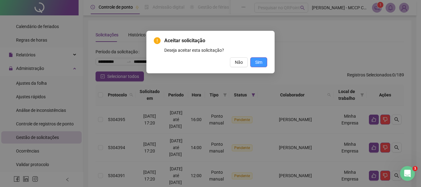
click at [262, 62] on span "Sim" at bounding box center [258, 62] width 7 height 7
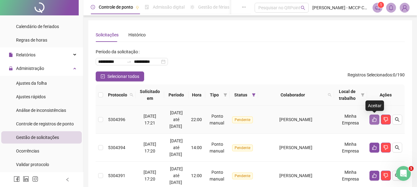
click at [373, 118] on icon "like" at bounding box center [374, 119] width 5 height 5
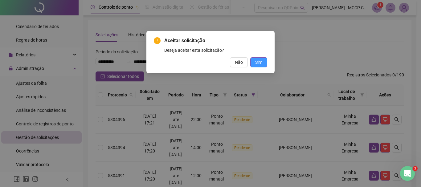
click at [257, 63] on span "Sim" at bounding box center [258, 62] width 7 height 7
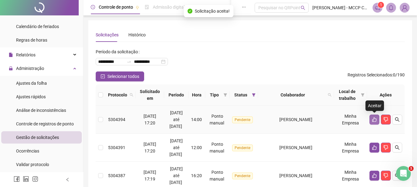
click at [373, 119] on icon "like" at bounding box center [374, 120] width 4 height 5
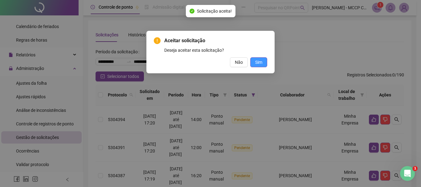
click at [255, 63] on button "Sim" at bounding box center [258, 62] width 17 height 10
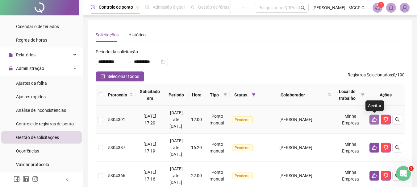
click at [374, 118] on icon "like" at bounding box center [374, 119] width 5 height 5
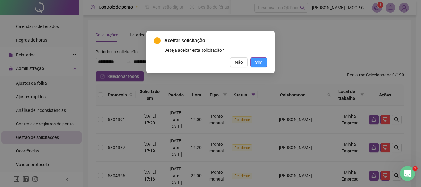
click at [259, 62] on span "Sim" at bounding box center [258, 62] width 7 height 7
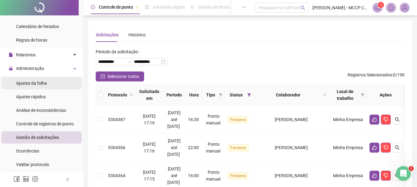
click at [35, 82] on span "Ajustes da folha" at bounding box center [31, 83] width 31 height 5
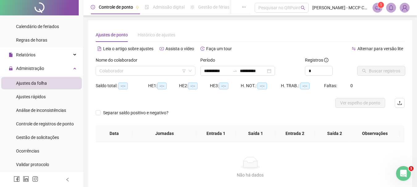
type input "**********"
click at [108, 70] on input "search" at bounding box center [142, 70] width 87 height 9
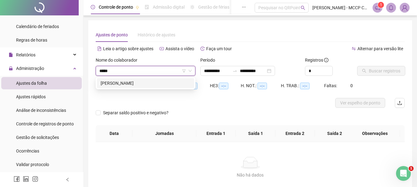
type input "****"
click at [132, 80] on div "[PERSON_NAME]" at bounding box center [146, 83] width 90 height 7
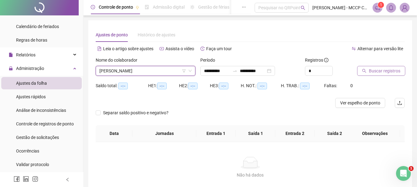
click at [386, 72] on span "Buscar registros" at bounding box center [384, 71] width 31 height 7
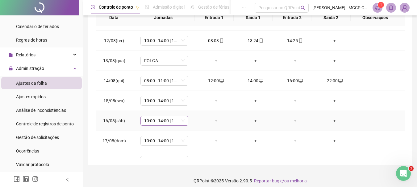
scroll to position [229, 0]
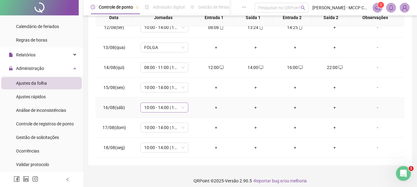
click at [155, 109] on span "10:00 - 14:00 | 15:00 - 18:20" at bounding box center [164, 107] width 40 height 9
type input "*"
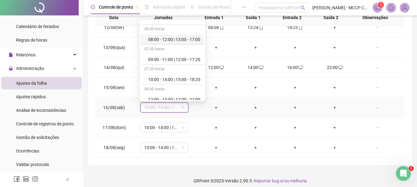
scroll to position [0, 0]
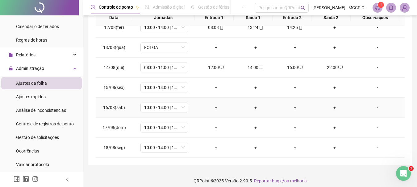
click at [374, 108] on div "-" at bounding box center [377, 107] width 36 height 7
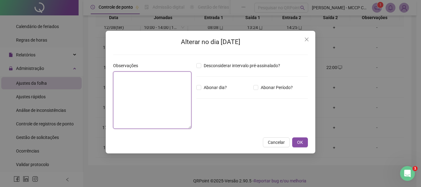
click at [133, 100] on textarea at bounding box center [152, 100] width 78 height 57
type textarea "*"
type textarea "*****"
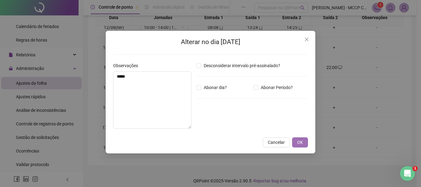
click at [297, 141] on button "OK" at bounding box center [300, 143] width 16 height 10
click at [300, 143] on div "Alterar no dia [DATE] Observações ***** Desconsiderar intervalo pré-assinalado?…" at bounding box center [210, 93] width 421 height 187
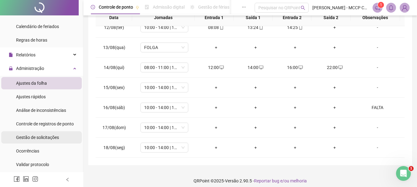
click at [44, 138] on span "Gestão de solicitações" at bounding box center [37, 137] width 43 height 5
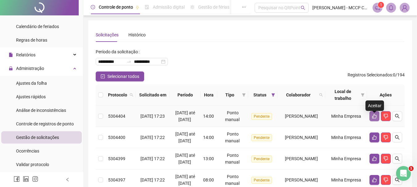
click at [375, 118] on icon "like" at bounding box center [374, 116] width 5 height 5
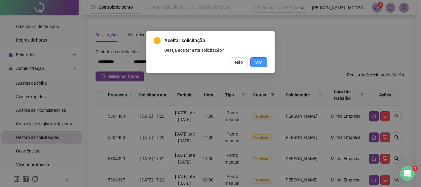
click at [254, 63] on button "Sim" at bounding box center [258, 62] width 17 height 10
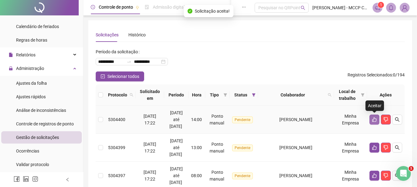
click at [374, 118] on icon "like" at bounding box center [374, 120] width 4 height 5
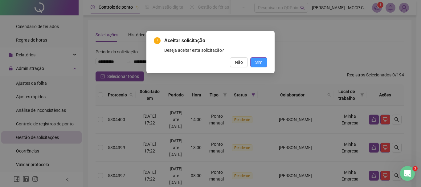
click at [257, 60] on span "Sim" at bounding box center [258, 62] width 7 height 7
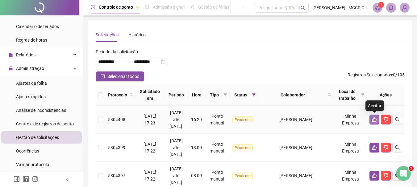
click at [376, 117] on icon "like" at bounding box center [374, 119] width 5 height 5
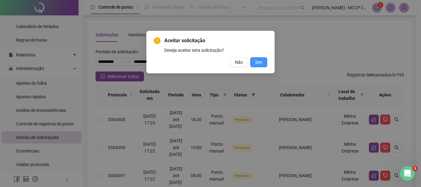
click at [261, 60] on span "Sim" at bounding box center [258, 62] width 7 height 7
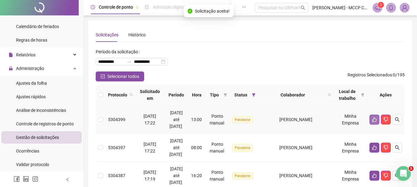
click at [374, 120] on icon "like" at bounding box center [374, 119] width 5 height 5
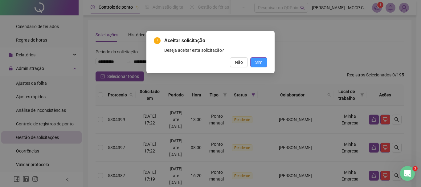
click at [259, 62] on span "Sim" at bounding box center [258, 62] width 7 height 7
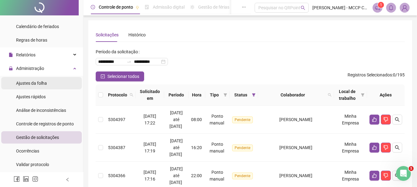
click at [35, 83] on span "Ajustes da folha" at bounding box center [31, 83] width 31 height 5
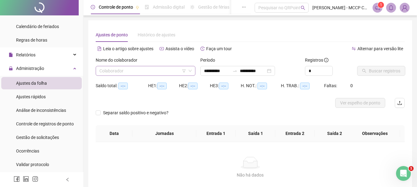
type input "**********"
click at [127, 70] on input "search" at bounding box center [142, 70] width 87 height 9
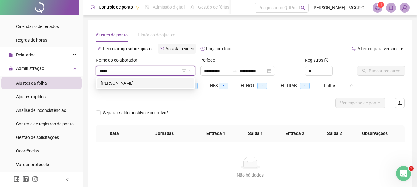
type input "******"
click at [153, 81] on div "[PERSON_NAME]" at bounding box center [146, 83] width 90 height 7
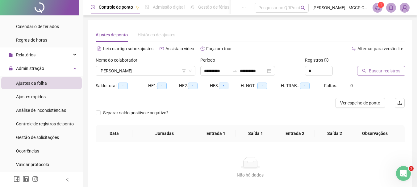
click at [387, 73] on span "Buscar registros" at bounding box center [384, 71] width 31 height 7
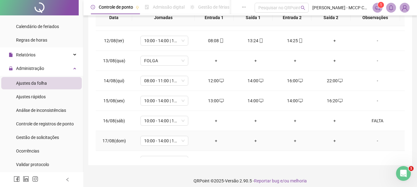
scroll to position [185, 0]
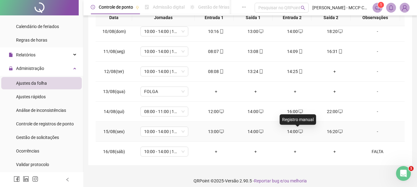
click at [298, 130] on icon "desktop" at bounding box center [300, 132] width 4 height 4
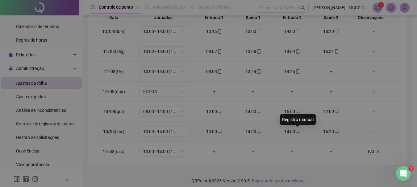
type input "**********"
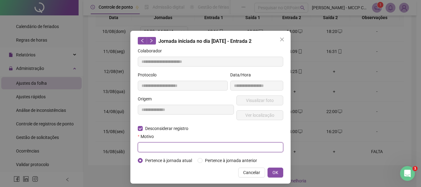
click at [150, 149] on input "text" at bounding box center [211, 148] width 146 height 10
type input "****"
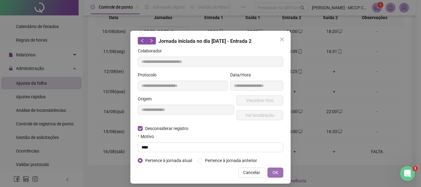
click at [273, 173] on span "OK" at bounding box center [276, 172] width 6 height 7
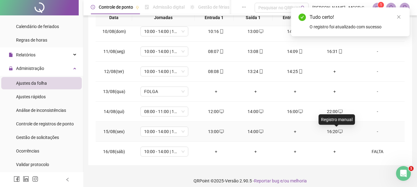
click at [328, 132] on div "16:20" at bounding box center [335, 131] width 30 height 7
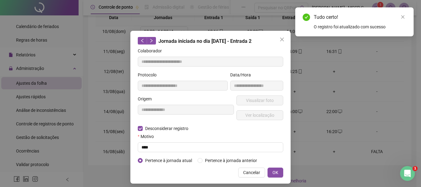
type input "**********"
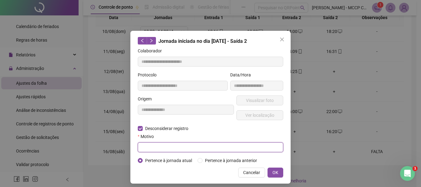
click at [146, 146] on input "text" at bounding box center [211, 148] width 146 height 10
type input "****"
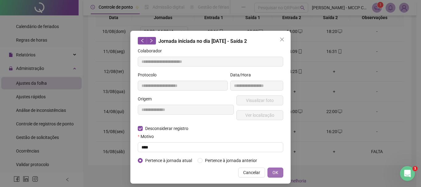
click at [277, 171] on button "OK" at bounding box center [276, 173] width 16 height 10
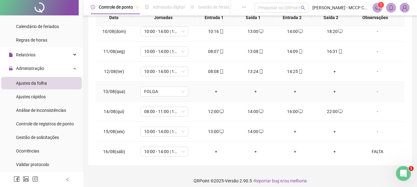
scroll to position [216, 0]
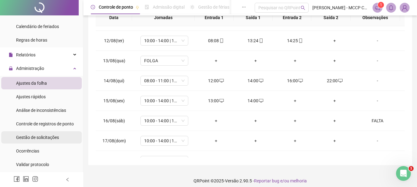
click at [31, 135] on span "Gestão de solicitações" at bounding box center [37, 137] width 43 height 5
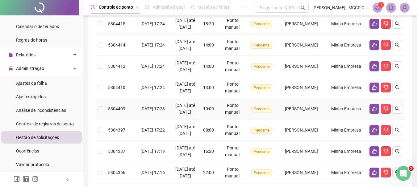
scroll to position [123, 0]
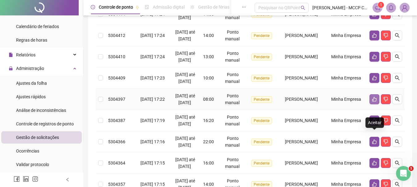
click at [372, 102] on icon "like" at bounding box center [374, 99] width 5 height 5
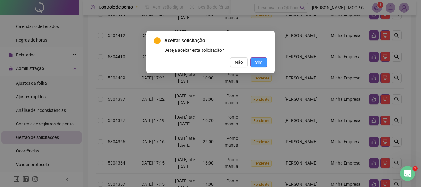
click at [258, 62] on span "Sim" at bounding box center [258, 62] width 7 height 7
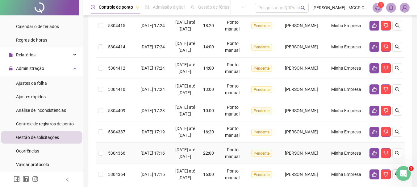
scroll to position [29, 0]
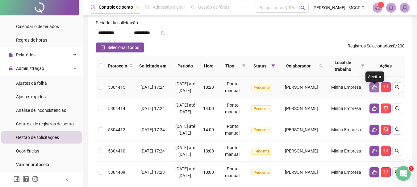
click at [373, 89] on icon "like" at bounding box center [374, 87] width 5 height 5
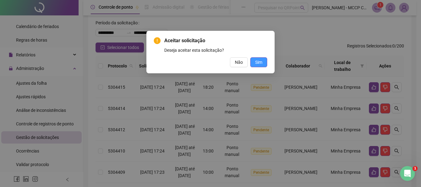
click at [255, 60] on button "Sim" at bounding box center [258, 62] width 17 height 10
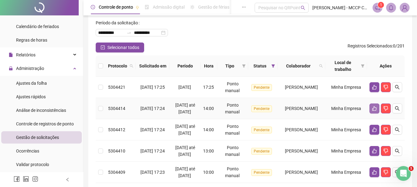
click at [376, 111] on icon "like" at bounding box center [374, 108] width 4 height 5
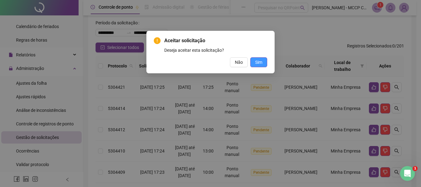
click at [262, 63] on span "Sim" at bounding box center [258, 62] width 7 height 7
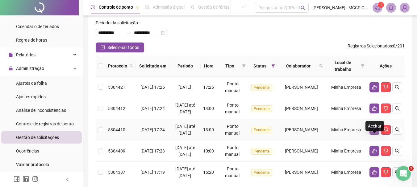
click at [373, 132] on icon "like" at bounding box center [374, 130] width 4 height 5
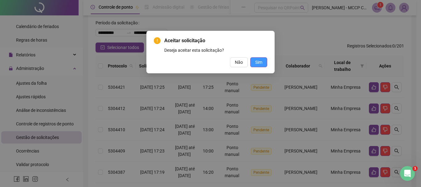
click at [259, 62] on span "Sim" at bounding box center [258, 62] width 7 height 7
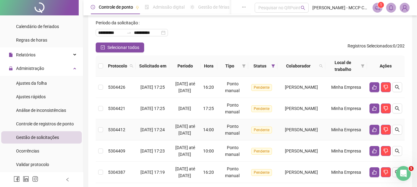
scroll to position [60, 0]
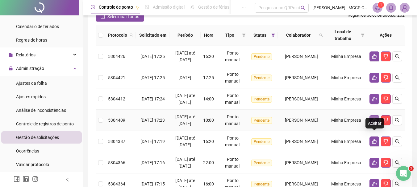
click at [374, 125] on button "button" at bounding box center [374, 120] width 10 height 10
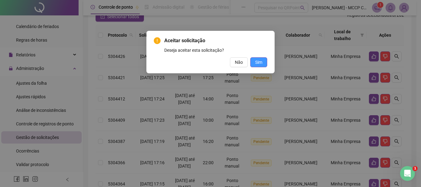
click at [257, 60] on span "Sim" at bounding box center [258, 62] width 7 height 7
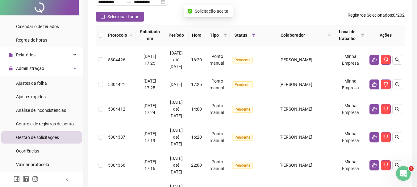
scroll to position [0, 0]
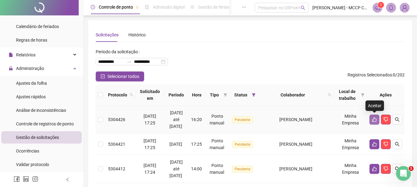
click at [375, 120] on icon "like" at bounding box center [374, 119] width 5 height 5
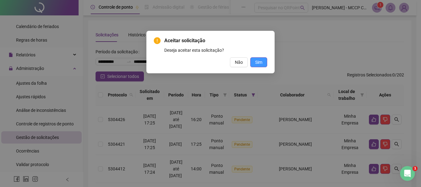
click at [256, 61] on span "Sim" at bounding box center [258, 62] width 7 height 7
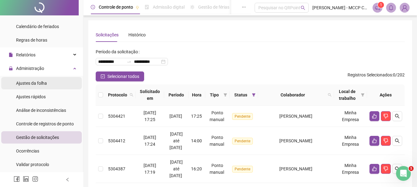
click at [27, 84] on span "Ajustes da folha" at bounding box center [31, 83] width 31 height 5
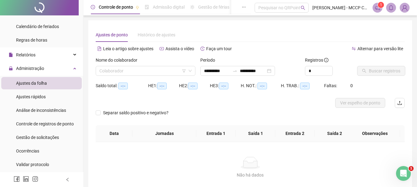
type input "**********"
click at [130, 70] on input "search" at bounding box center [142, 70] width 87 height 9
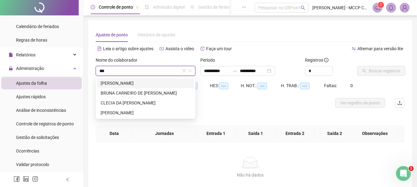
type input "****"
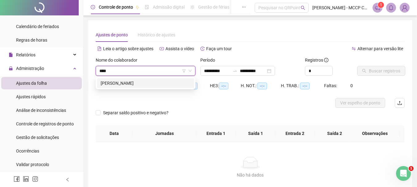
click at [135, 80] on div "[PERSON_NAME]" at bounding box center [146, 83] width 90 height 7
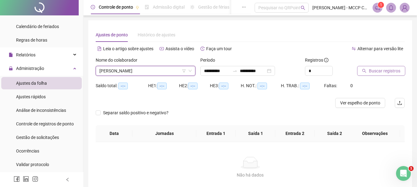
click at [379, 69] on span "Buscar registros" at bounding box center [384, 71] width 31 height 7
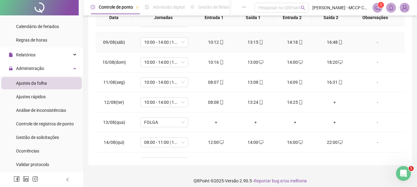
scroll to position [185, 0]
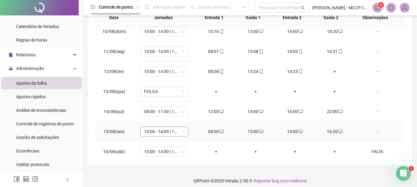
click at [150, 130] on span "10:00 - 14:00 | 15:00 - 18:20" at bounding box center [164, 131] width 40 height 9
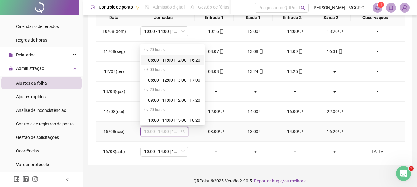
click at [194, 60] on div "08:00 - 11:00 | 12:00 - 16:20" at bounding box center [174, 60] width 52 height 7
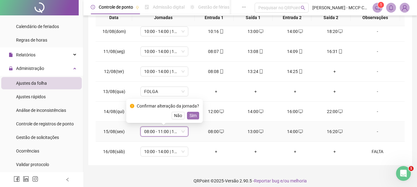
click at [189, 114] on span "Sim" at bounding box center [192, 115] width 7 height 7
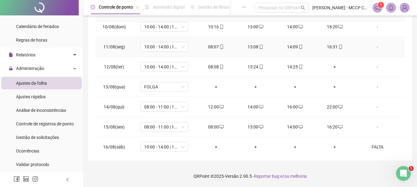
scroll to position [216, 0]
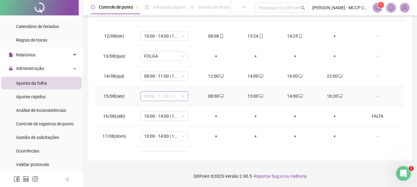
click at [153, 96] on span "08:00 - 11:00 | 12:00 - 16:20" at bounding box center [164, 96] width 40 height 9
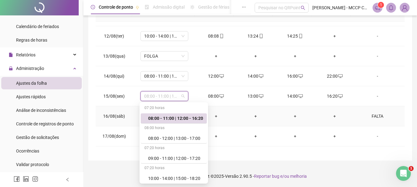
click at [242, 120] on td "+" at bounding box center [255, 116] width 39 height 20
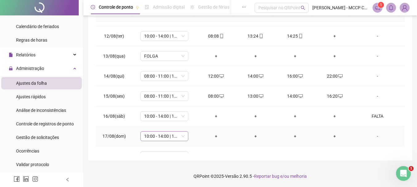
scroll to position [229, 0]
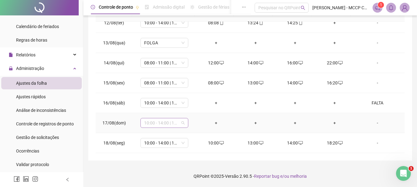
click at [155, 123] on span "10:00 - 14:00 | 15:00 - 18:20" at bounding box center [164, 122] width 40 height 9
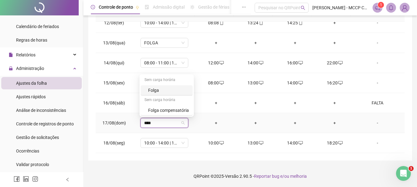
type input "*****"
click at [155, 90] on div "Folga" at bounding box center [168, 90] width 41 height 7
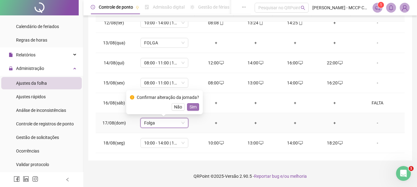
click at [189, 109] on span "Sim" at bounding box center [192, 107] width 7 height 7
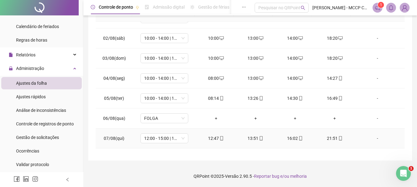
scroll to position [0, 0]
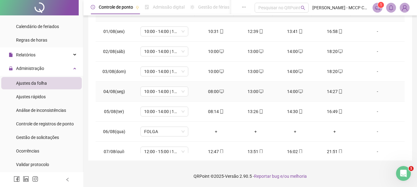
click at [329, 92] on div "14:27" at bounding box center [335, 91] width 30 height 7
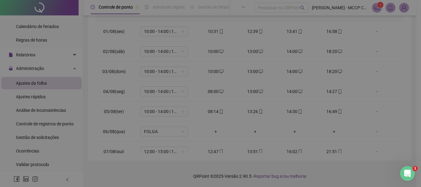
type input "**********"
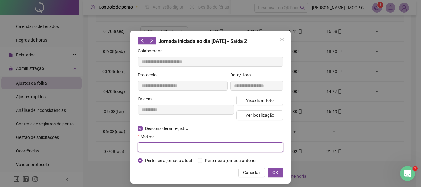
click at [149, 146] on input "text" at bounding box center [211, 148] width 146 height 10
type input "****"
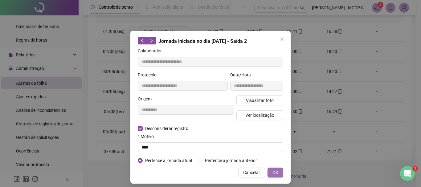
click at [275, 170] on span "OK" at bounding box center [276, 172] width 6 height 7
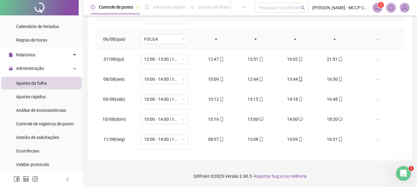
scroll to position [154, 0]
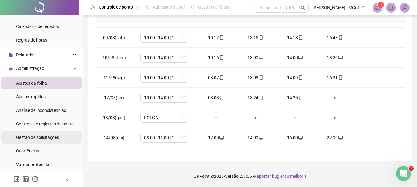
click at [28, 137] on span "Gestão de solicitações" at bounding box center [37, 137] width 43 height 5
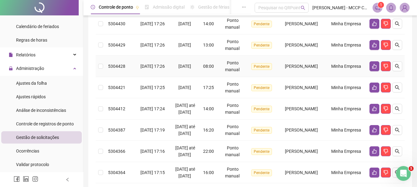
scroll to position [123, 0]
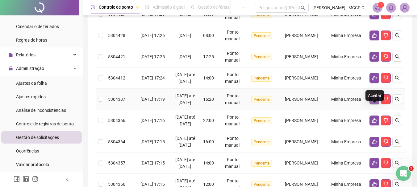
click at [372, 102] on icon "like" at bounding box center [374, 99] width 5 height 5
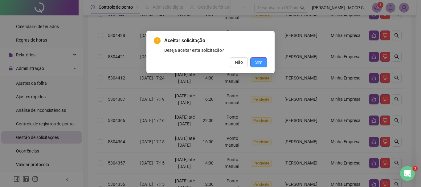
click at [256, 64] on span "Sim" at bounding box center [258, 62] width 7 height 7
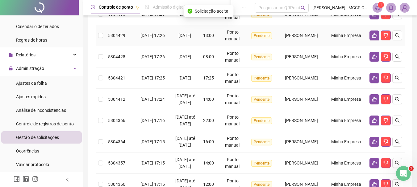
scroll to position [31, 0]
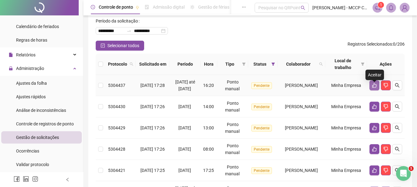
click at [373, 87] on icon "like" at bounding box center [374, 85] width 5 height 5
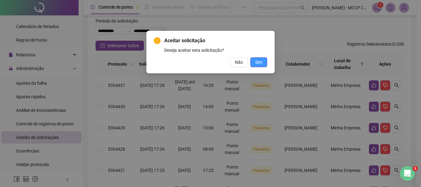
click at [256, 64] on span "Sim" at bounding box center [258, 62] width 7 height 7
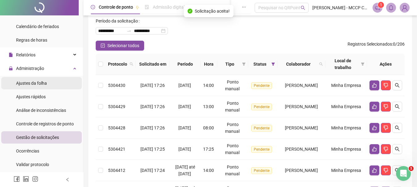
click at [31, 83] on span "Ajustes da folha" at bounding box center [31, 83] width 31 height 5
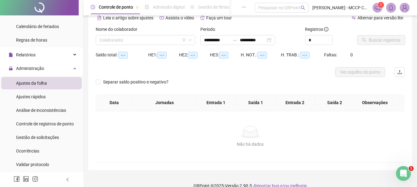
type input "**********"
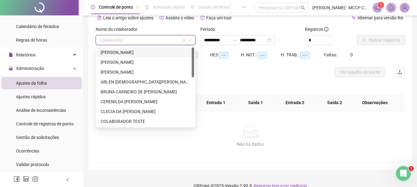
click at [118, 39] on input "search" at bounding box center [142, 39] width 87 height 9
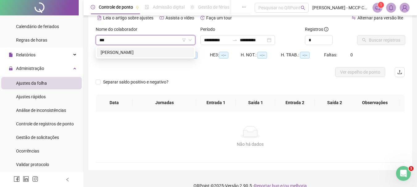
type input "****"
click at [121, 53] on div "[PERSON_NAME]" at bounding box center [146, 52] width 90 height 7
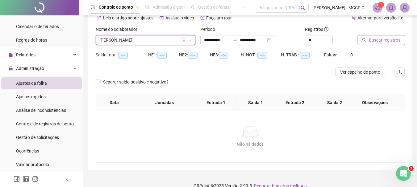
click at [377, 40] on span "Buscar registros" at bounding box center [384, 40] width 31 height 7
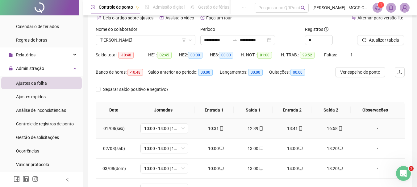
scroll to position [62, 0]
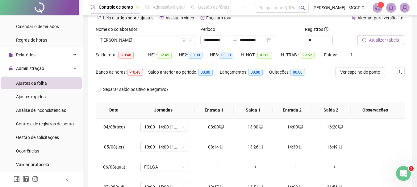
click at [375, 39] on span "Atualizar tabela" at bounding box center [384, 40] width 30 height 7
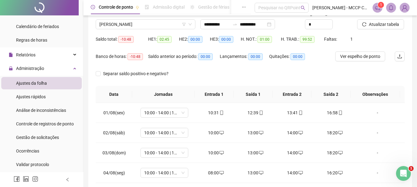
scroll to position [41, 0]
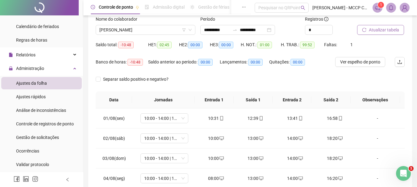
click at [377, 30] on span "Atualizar tabela" at bounding box center [384, 30] width 30 height 7
click at [373, 29] on span "Atualizar tabela" at bounding box center [384, 30] width 30 height 7
